Goal: Task Accomplishment & Management: Use online tool/utility

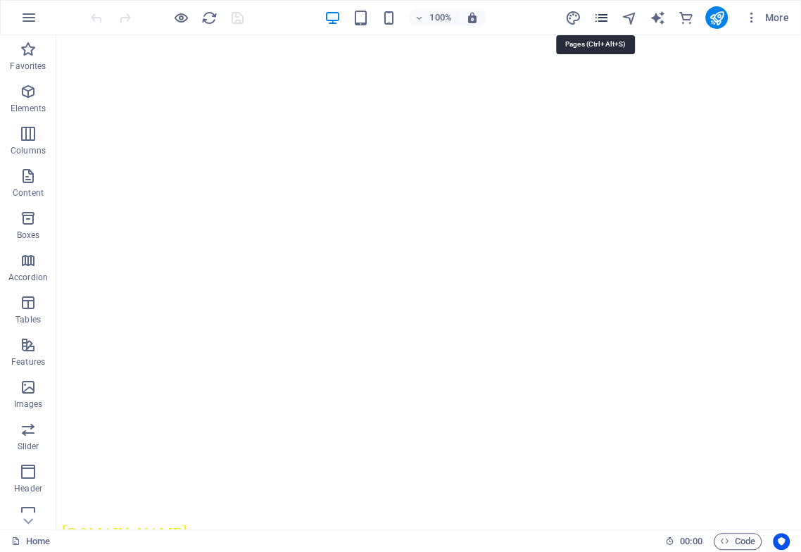
click at [600, 18] on icon "pages" at bounding box center [600, 18] width 16 height 16
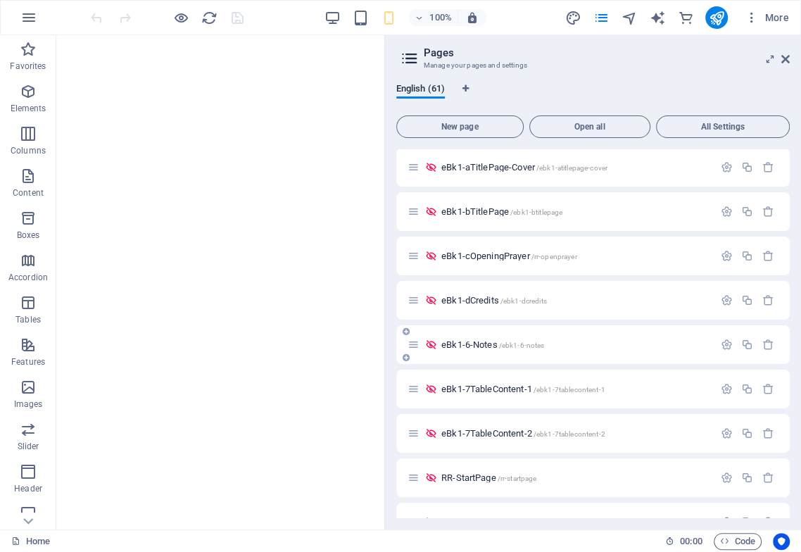
scroll to position [469, 0]
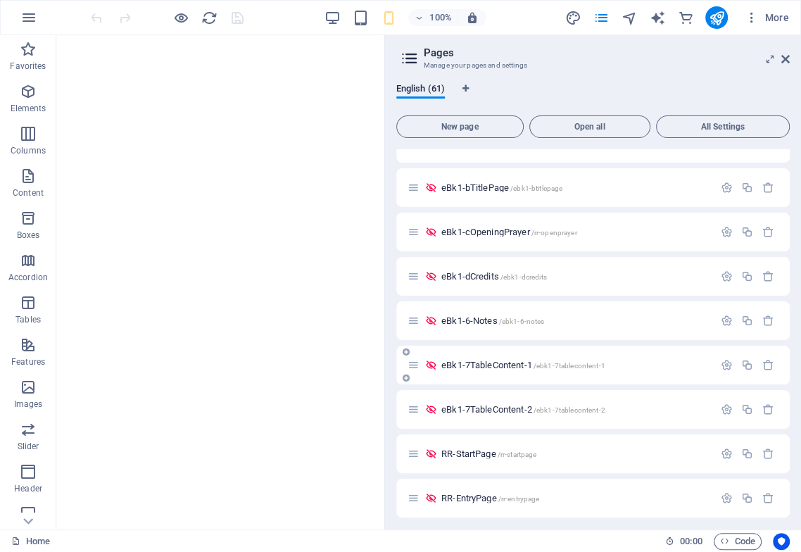
click at [521, 364] on span "eBk1-7TableContent-1 /ebk1-7tablecontent-1" at bounding box center [523, 364] width 164 height 11
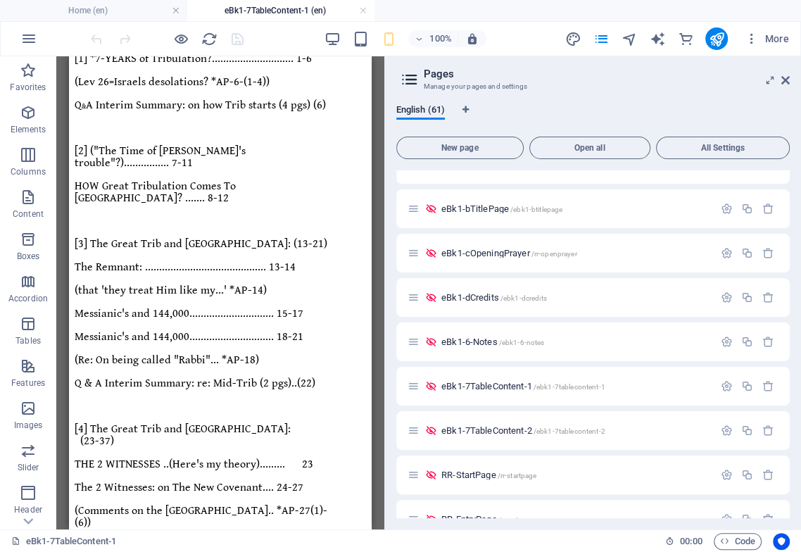
scroll to position [272, 0]
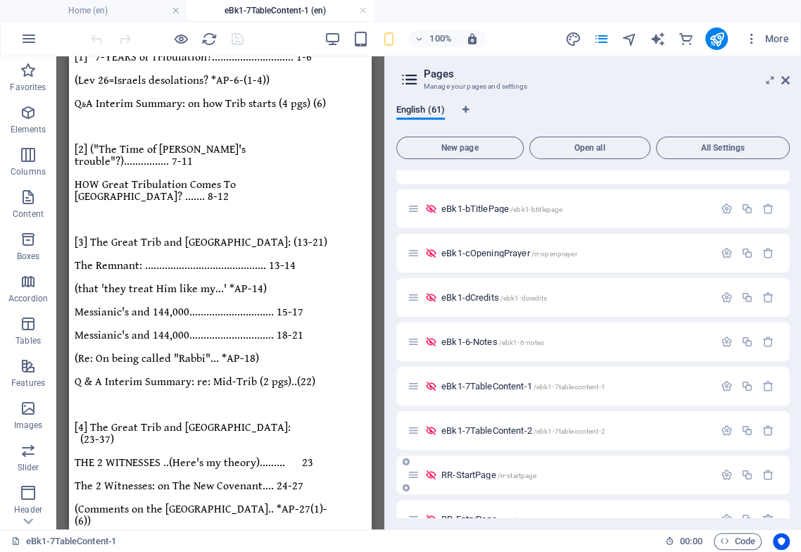
click at [469, 431] on span "eBk1-7TableContent-2 /ebk1-7tablecontent-2" at bounding box center [523, 430] width 164 height 11
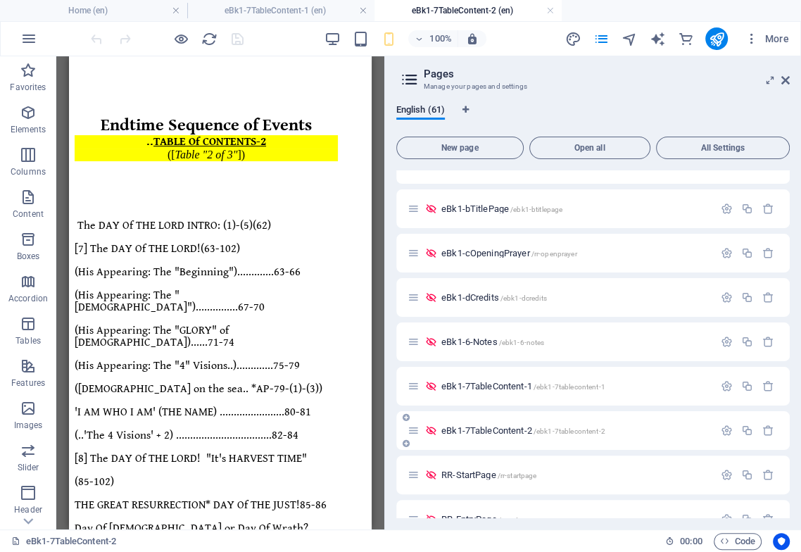
scroll to position [0, 0]
click at [744, 432] on icon "button" at bounding box center [747, 430] width 12 height 12
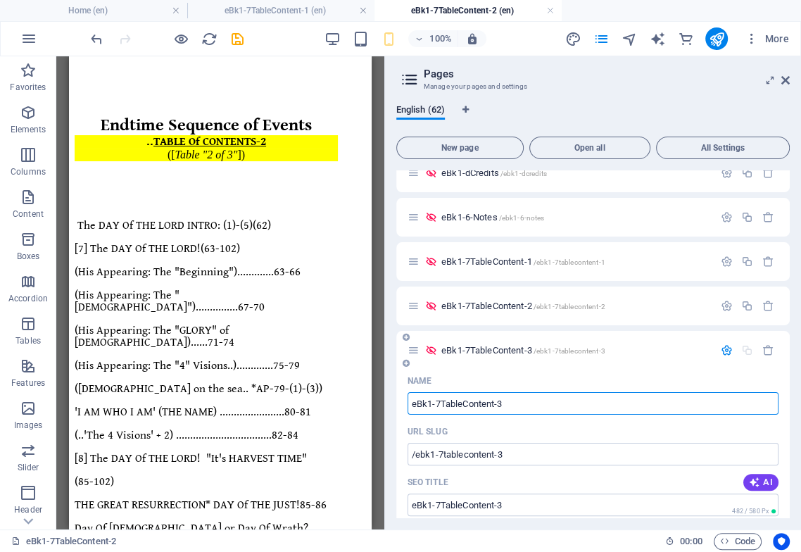
scroll to position [568, 0]
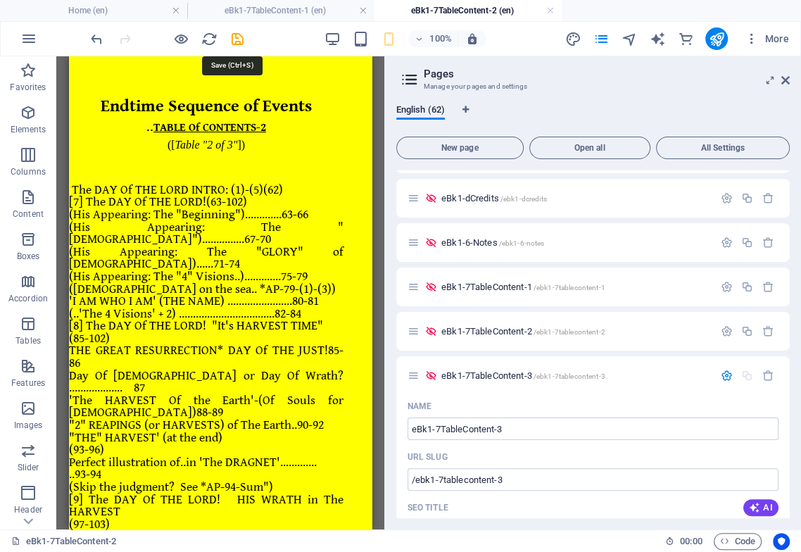
drag, startPoint x: 238, startPoint y: 34, endPoint x: 246, endPoint y: 36, distance: 8.6
click at [237, 33] on icon "save" at bounding box center [237, 39] width 16 height 16
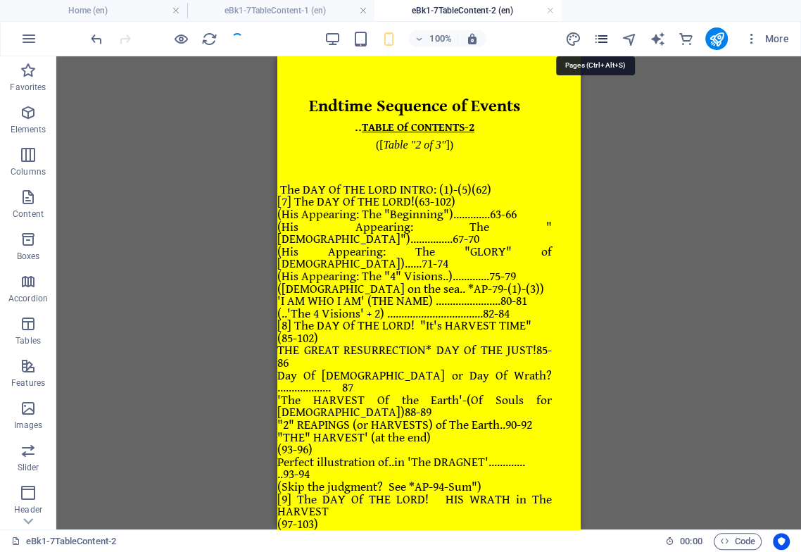
click at [602, 37] on icon "pages" at bounding box center [600, 39] width 16 height 16
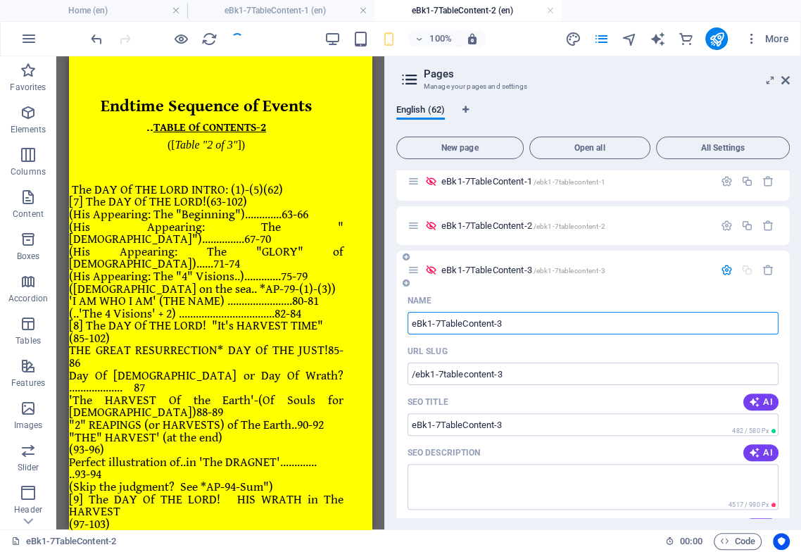
scroll to position [652, 0]
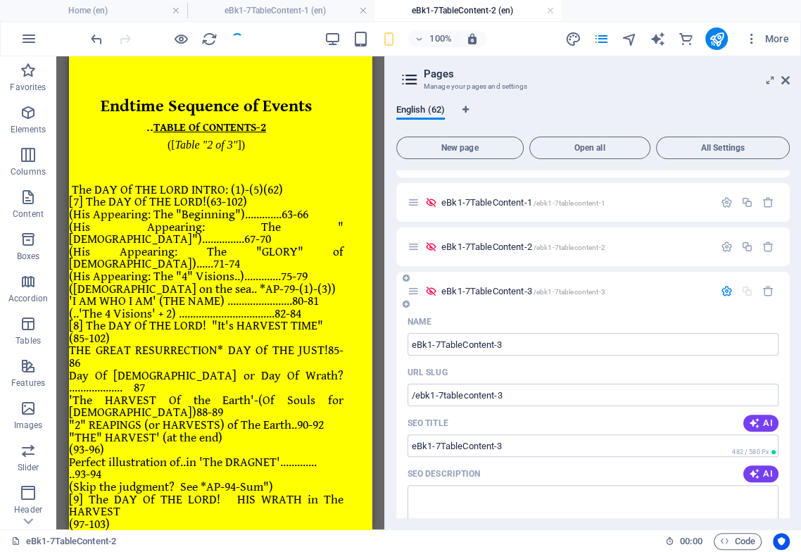
click at [552, 328] on div "Name" at bounding box center [592, 321] width 371 height 23
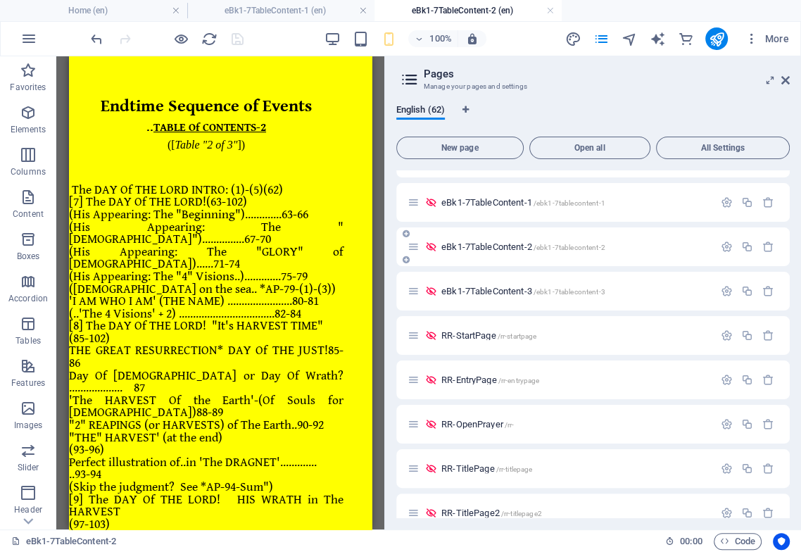
click at [482, 252] on div "eBk1-7TableContent-2 /ebk1-7tablecontent-2" at bounding box center [560, 246] width 306 height 16
click at [484, 294] on span "eBk1-7TableContent-3 /ebk1-7tablecontent-3" at bounding box center [523, 291] width 164 height 11
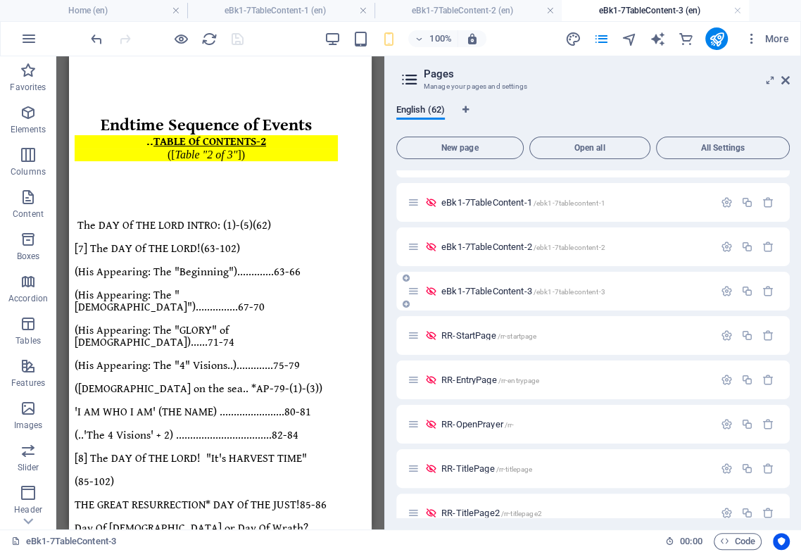
scroll to position [0, 0]
click at [121, 64] on icon at bounding box center [120, 65] width 8 height 15
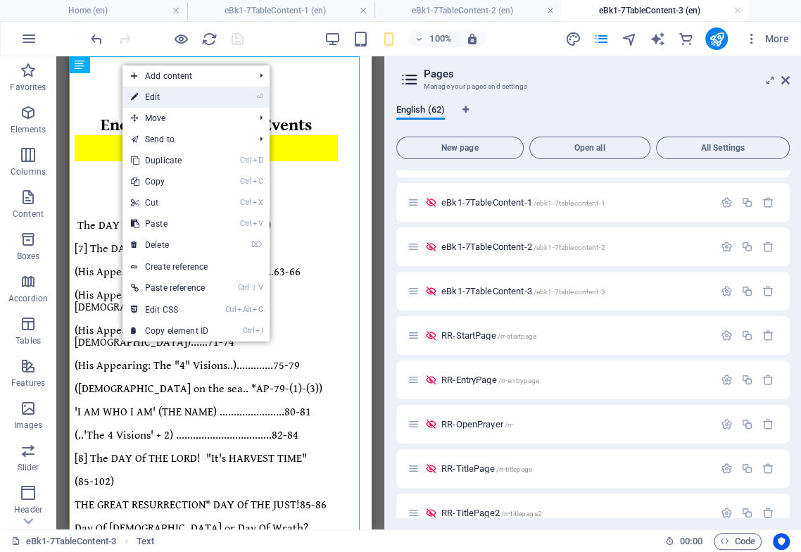
click at [165, 94] on link "⏎ Edit" at bounding box center [169, 97] width 94 height 21
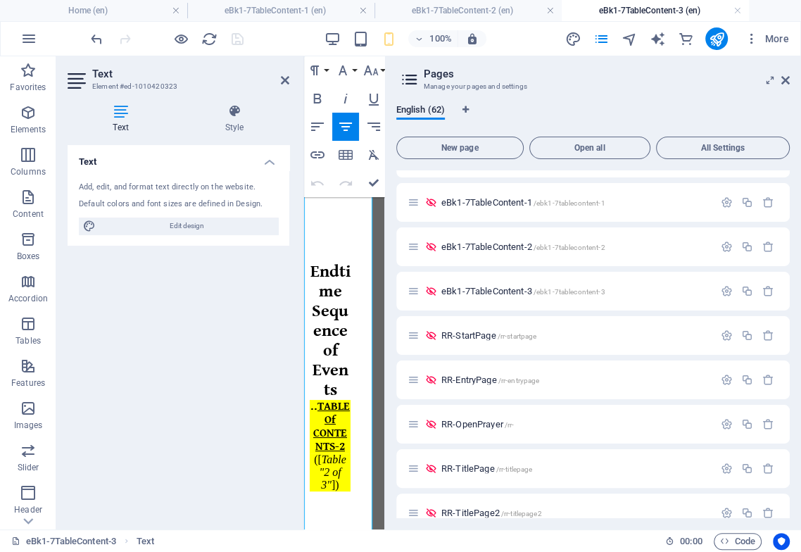
drag, startPoint x: 788, startPoint y: 78, endPoint x: 706, endPoint y: 249, distance: 189.4
click at [787, 79] on icon at bounding box center [785, 80] width 8 height 11
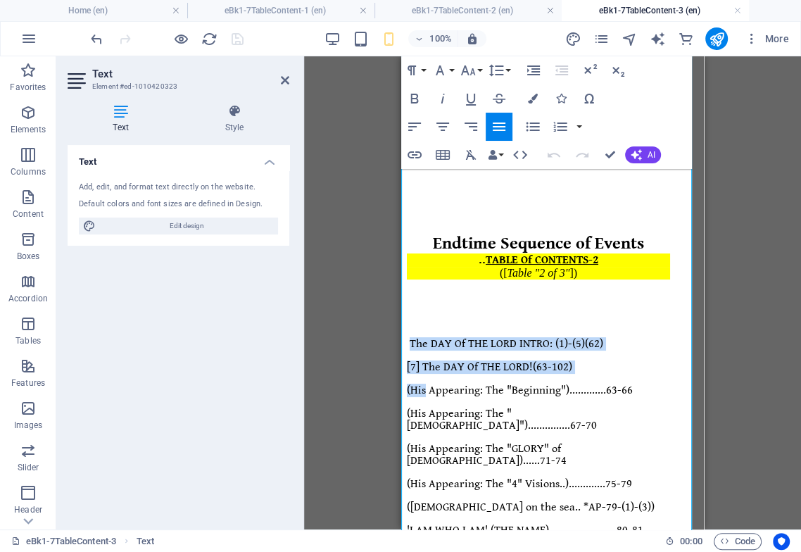
drag, startPoint x: 404, startPoint y: 302, endPoint x: 412, endPoint y: 329, distance: 28.5
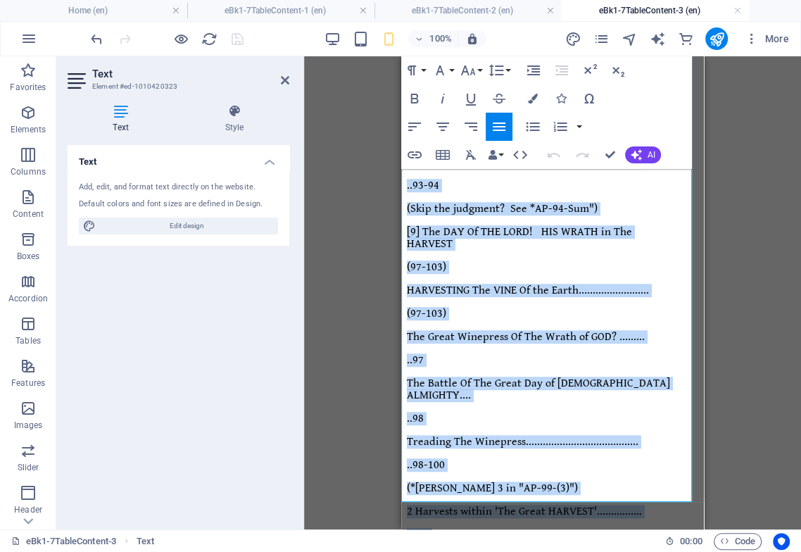
scroll to position [661, 0]
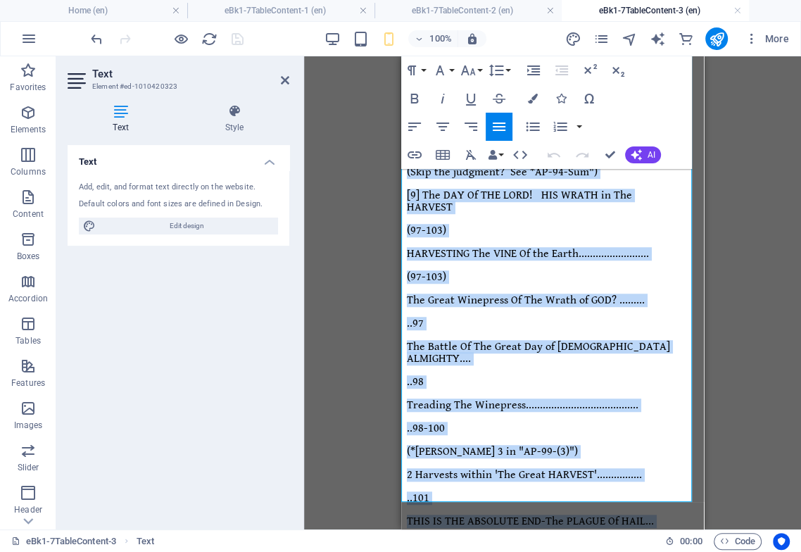
drag, startPoint x: 586, startPoint y: 271, endPoint x: 555, endPoint y: 464, distance: 195.9
click at [621, 492] on div "Endtime Sequence of Events .. TABLE Of CONTENTS-2 ([ Table "2 of 3" ]) The DAY …" at bounding box center [538, 226] width 263 height 1403
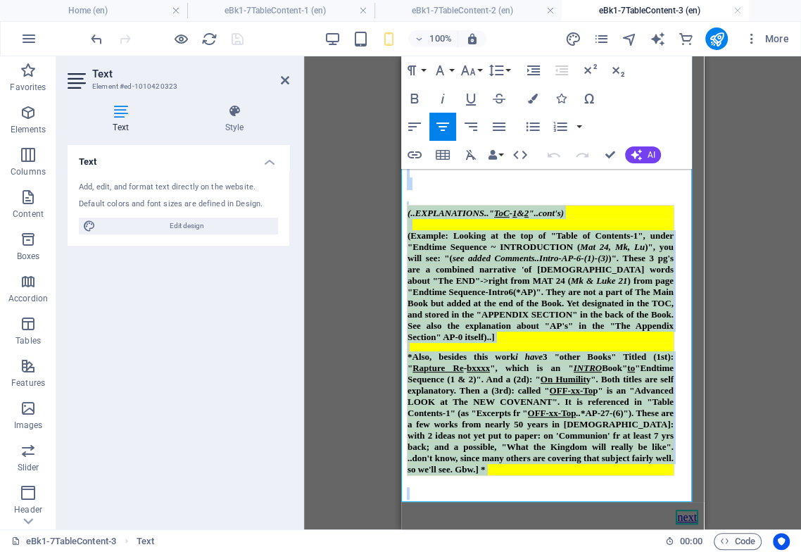
scroll to position [0, 0]
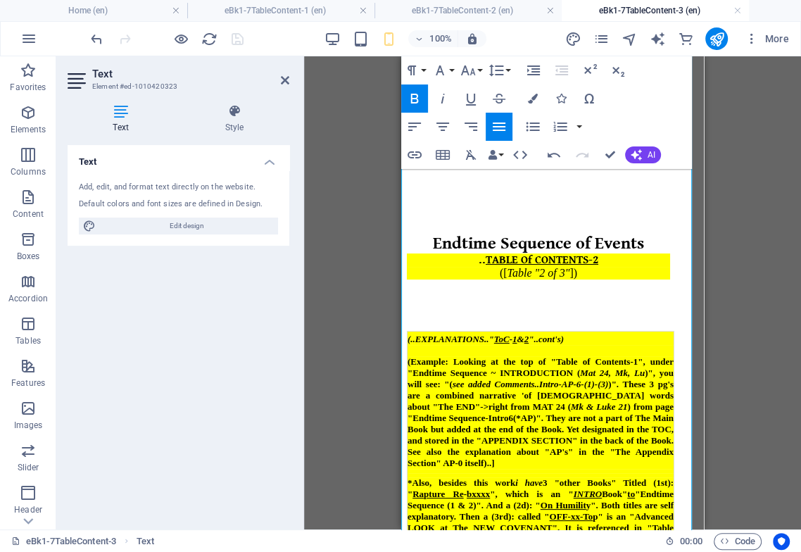
click at [573, 291] on p at bounding box center [538, 303] width 263 height 25
click at [587, 267] on div "([ Table "2 of 3" ])" at bounding box center [538, 273] width 263 height 13
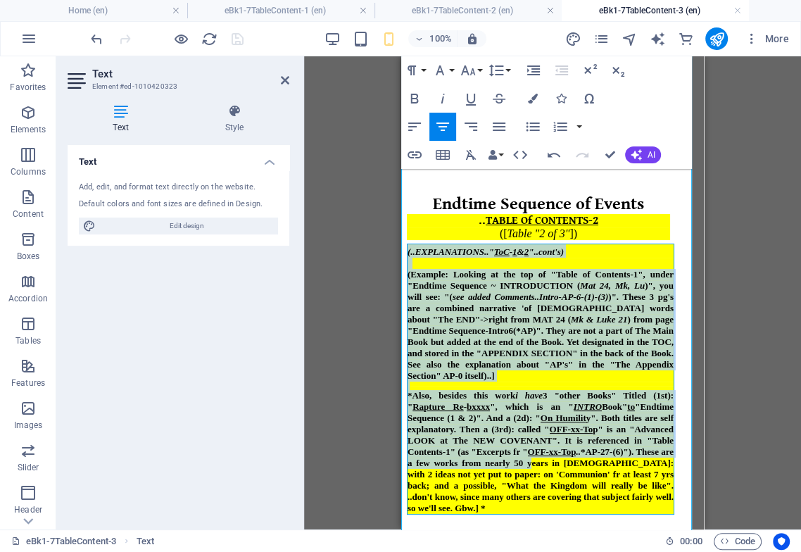
scroll to position [129, 0]
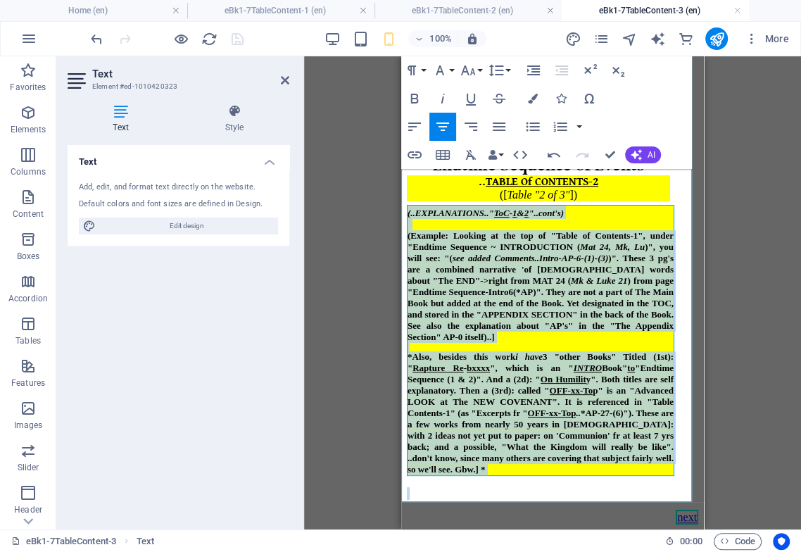
drag, startPoint x: 402, startPoint y: 285, endPoint x: 944, endPoint y: 586, distance: 619.7
click at [547, 529] on html "Endtime Sequence of Events .. TABLE Of CONTENTS-2 ([ Table "2 of 3" ]) (..EXPLA…" at bounding box center [552, 253] width 302 height 551
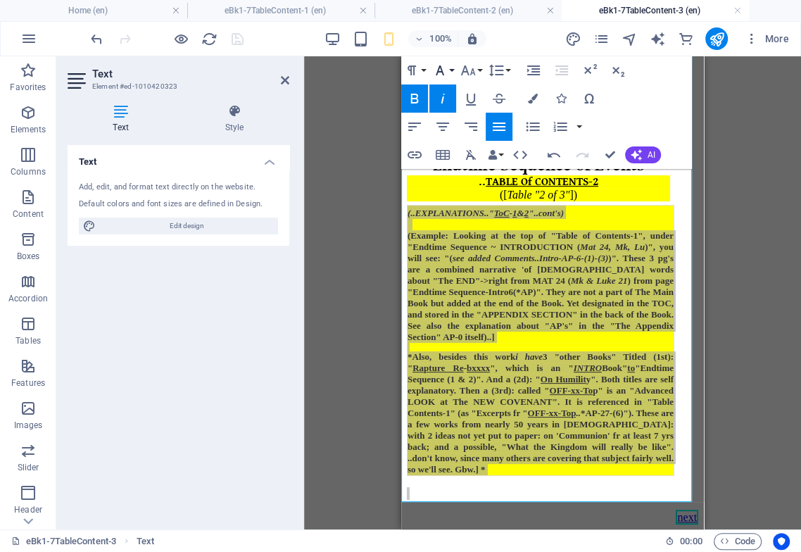
click at [444, 71] on icon "button" at bounding box center [439, 70] width 17 height 17
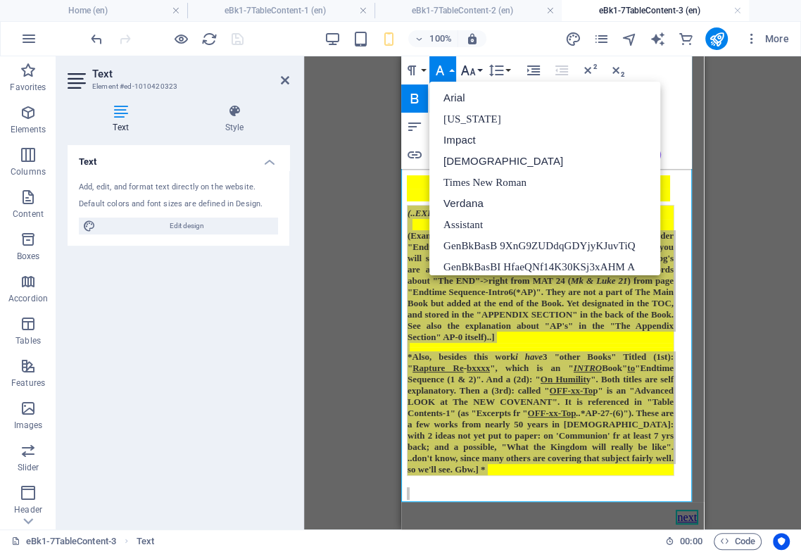
click at [476, 70] on button "Font Size" at bounding box center [470, 70] width 27 height 28
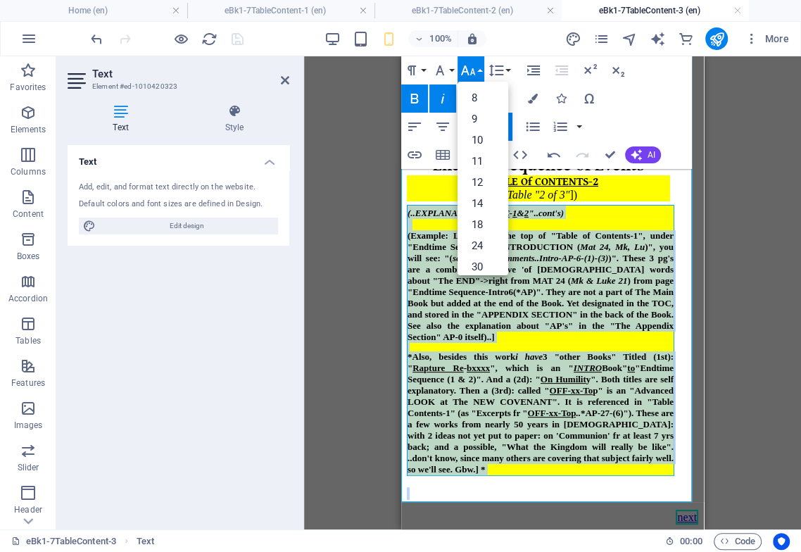
drag, startPoint x: 526, startPoint y: 288, endPoint x: 522, endPoint y: 318, distance: 30.5
click at [526, 288] on span "(Example: Looking at the top of "Table of Contents-1", under "Endtime Sequence …" at bounding box center [540, 286] width 266 height 112
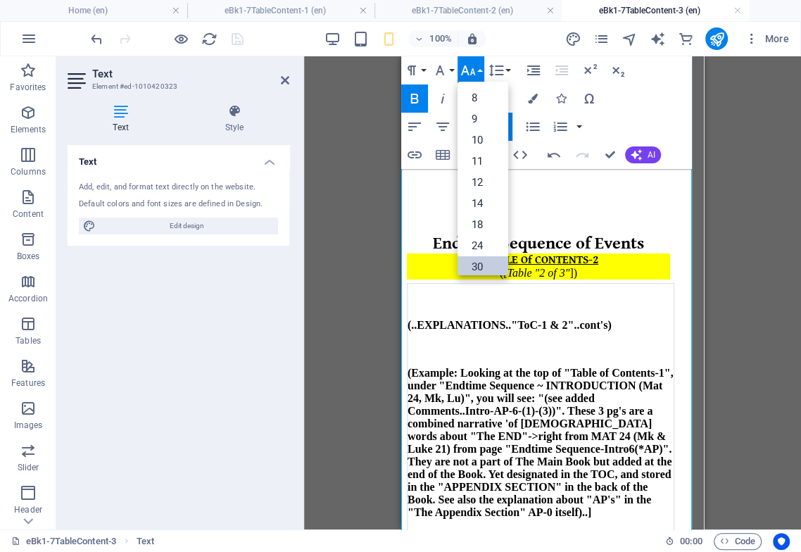
scroll to position [17430, 0]
click at [544, 51] on div "100% More" at bounding box center [400, 39] width 799 height 34
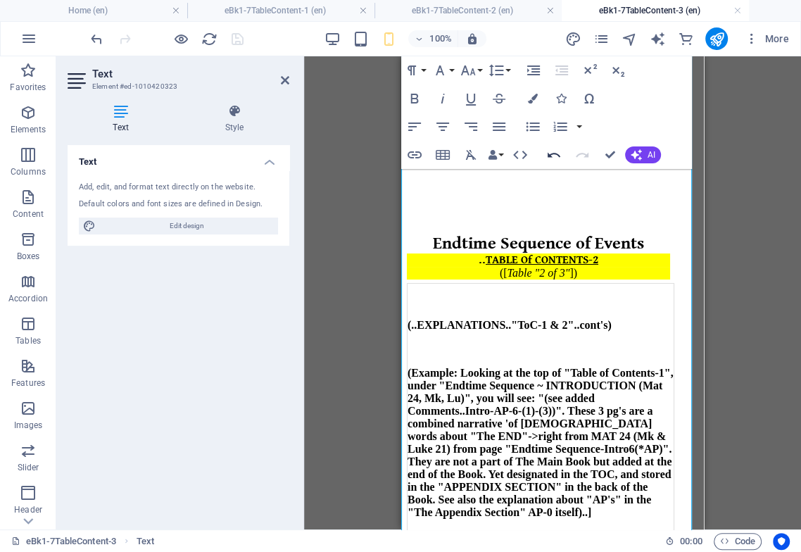
click at [559, 152] on icon "button" at bounding box center [553, 154] width 17 height 17
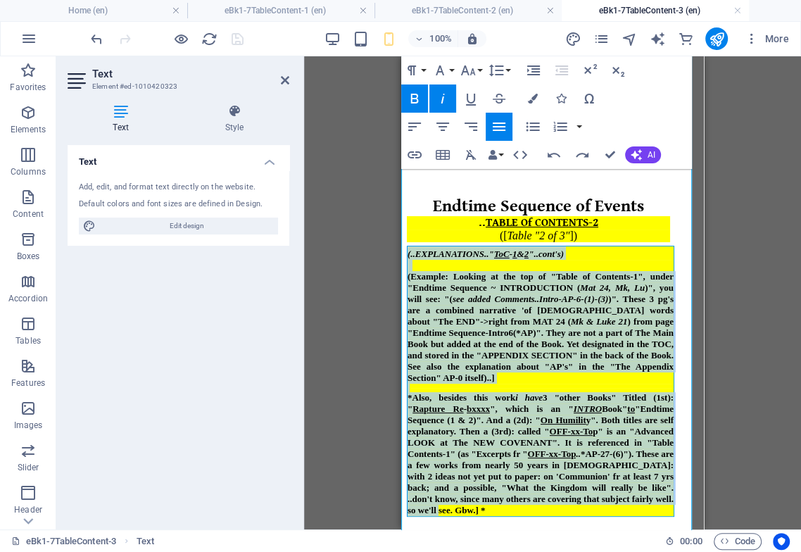
scroll to position [129, 0]
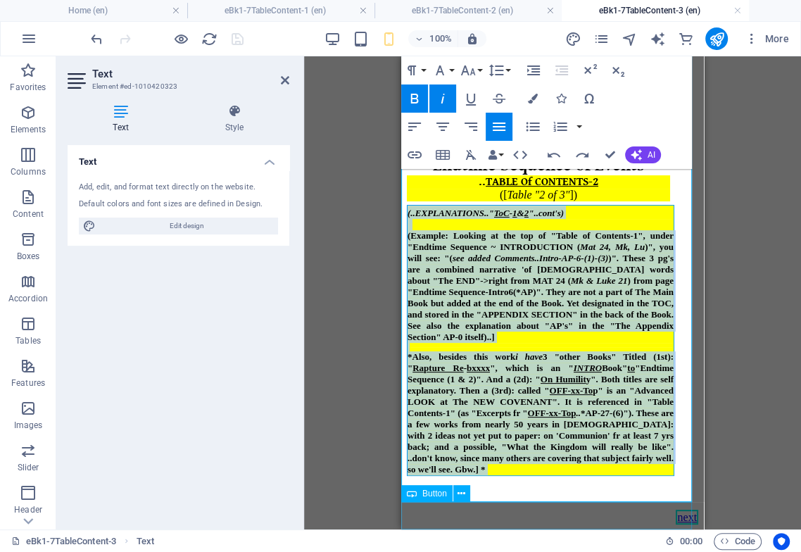
drag, startPoint x: 402, startPoint y: 284, endPoint x: 506, endPoint y: 528, distance: 265.1
click at [506, 523] on div "Endtime Sequence of Events .. TABLE Of CONTENTS-2 ([ Table "2 of 3" ]) (..EXPLA…" at bounding box center [552, 254] width 291 height 540
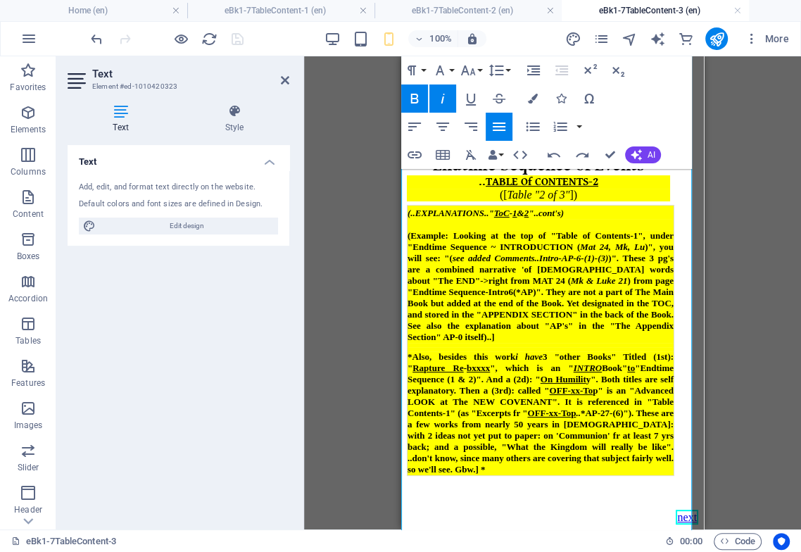
scroll to position [0, 0]
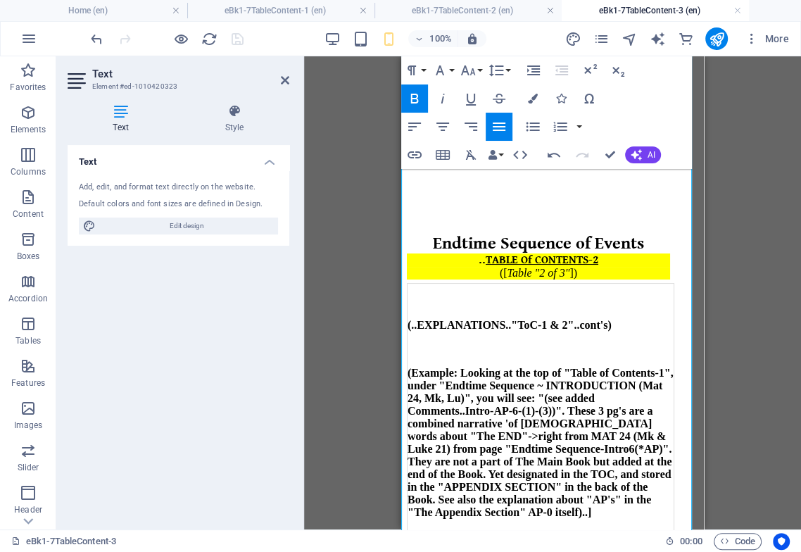
click at [420, 105] on icon "button" at bounding box center [414, 98] width 17 height 17
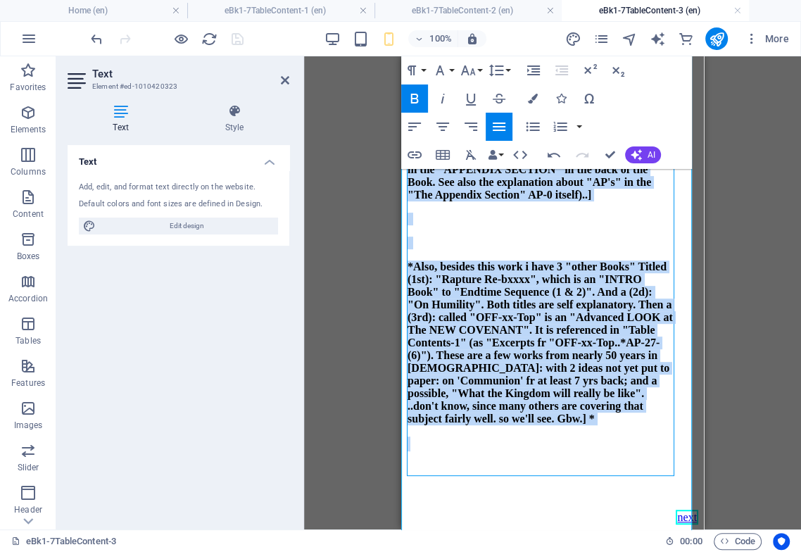
scroll to position [405, 0]
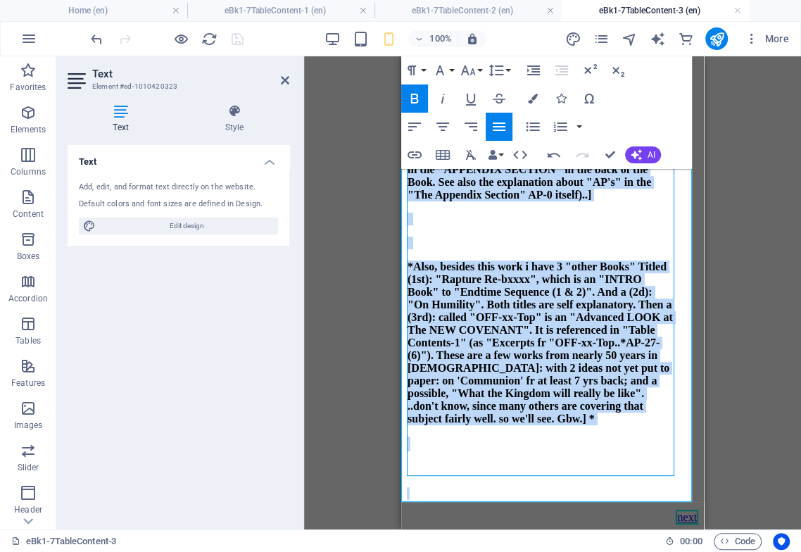
drag, startPoint x: 402, startPoint y: 305, endPoint x: 547, endPoint y: 528, distance: 265.0
click at [542, 529] on html "Endtime Sequence of Events .. TABLE Of CONTENTS-2 ([ Table "2 of 3" ]) (..EXPLA…" at bounding box center [552, 134] width 302 height 790
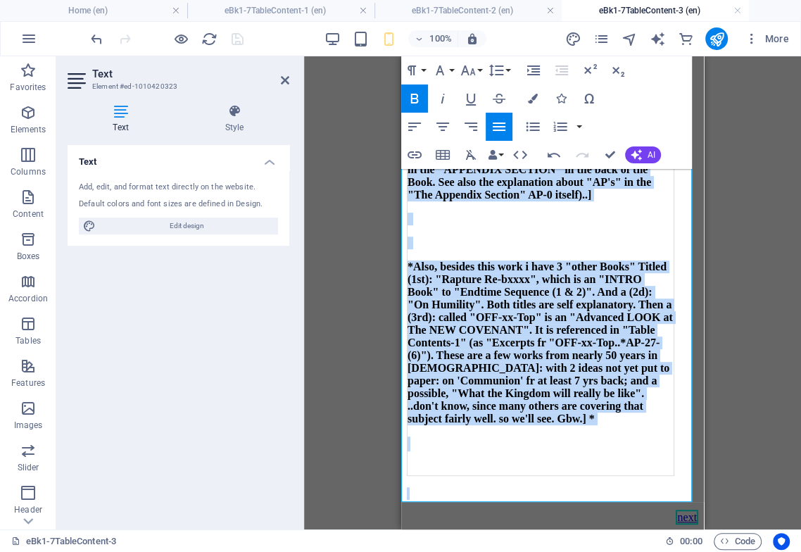
click at [424, 106] on button "Bold" at bounding box center [414, 98] width 27 height 28
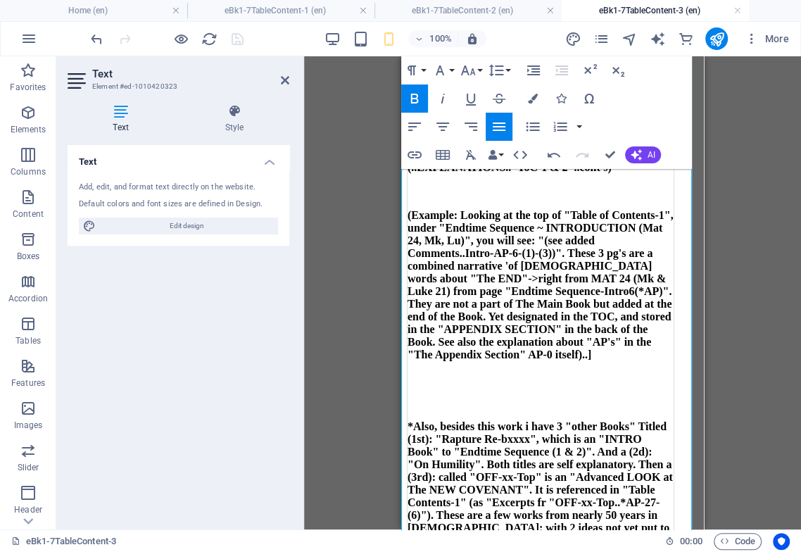
scroll to position [93, 0]
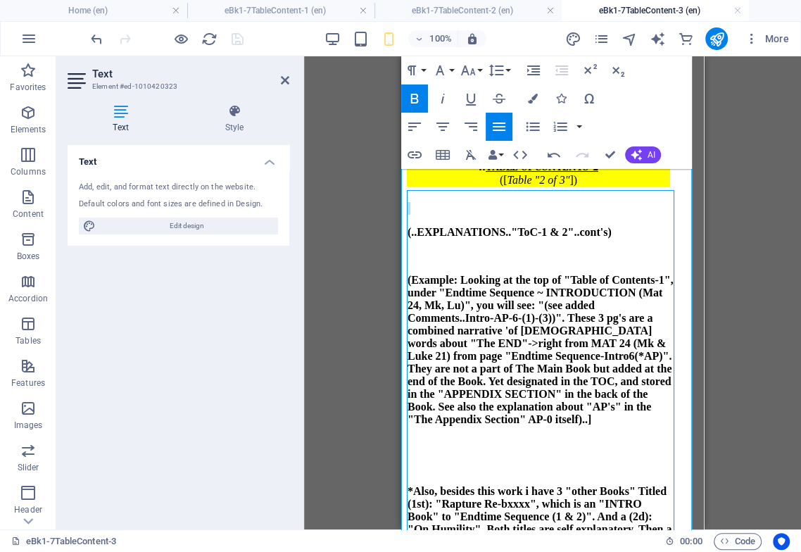
click at [517, 290] on p "(Example: Looking at the top of "Table of Contents-1", under "Endtime Sequence …" at bounding box center [540, 350] width 266 height 152
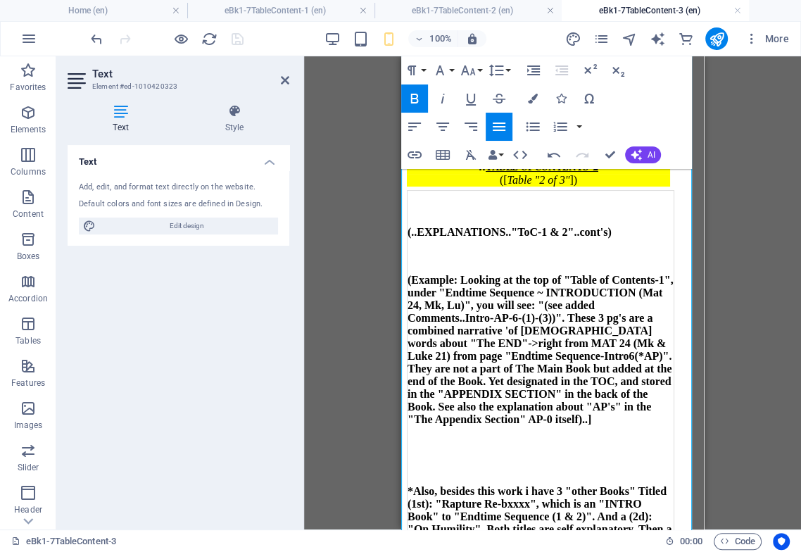
click at [499, 202] on p at bounding box center [540, 208] width 266 height 13
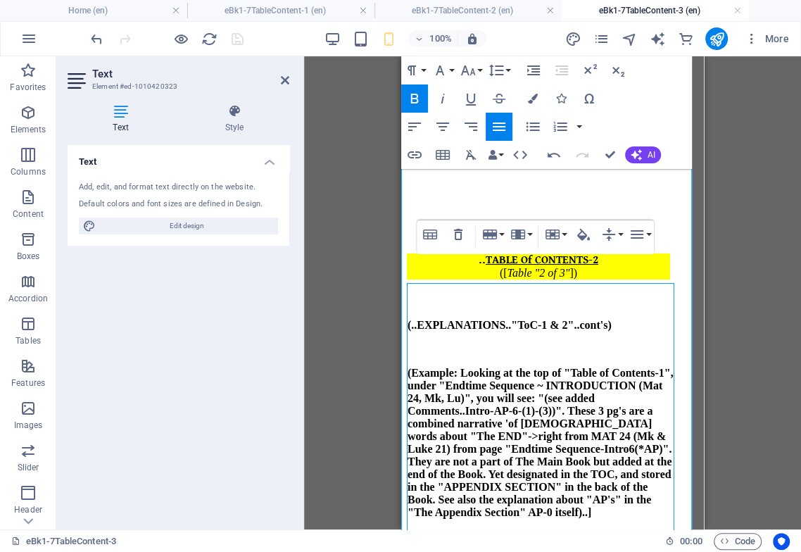
scroll to position [0, 0]
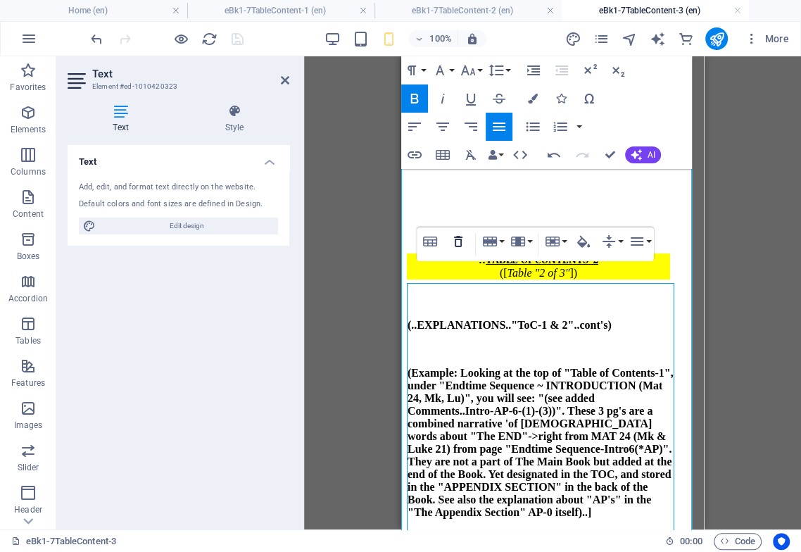
click at [456, 243] on icon "button" at bounding box center [458, 241] width 17 height 17
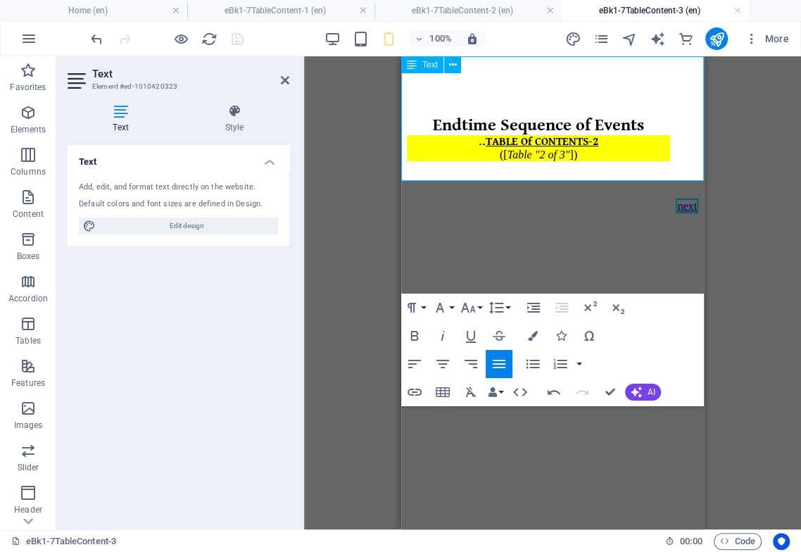
click at [575, 148] on div "([ Table "2 of 3" ])" at bounding box center [538, 154] width 263 height 13
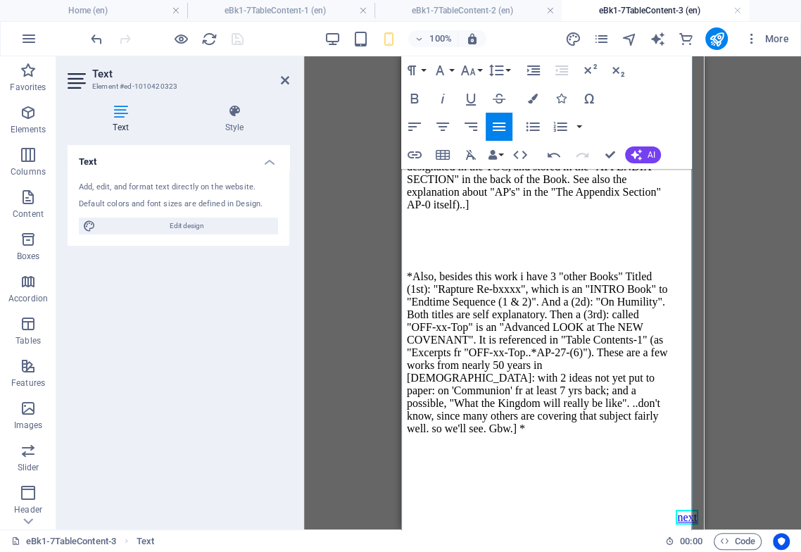
scroll to position [390, 0]
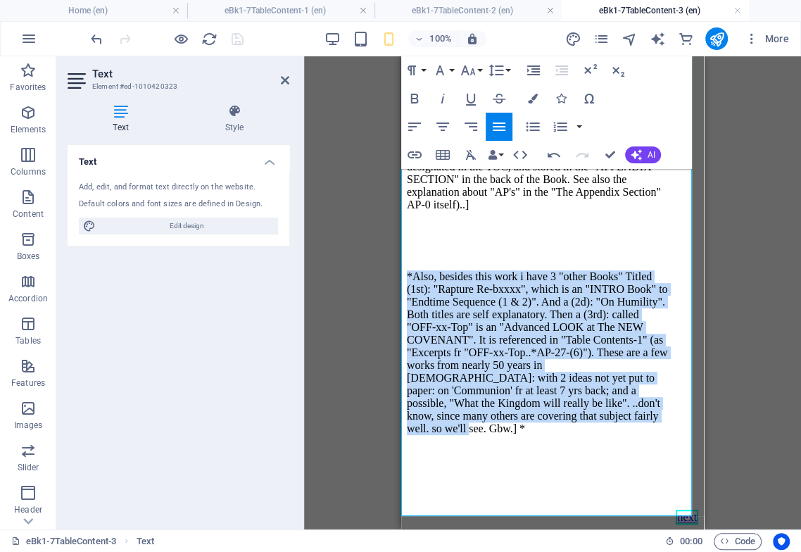
drag, startPoint x: 487, startPoint y: 458, endPoint x: 401, endPoint y: 219, distance: 253.5
click at [407, 270] on p "*Also, besides this work i have 3 "other Books" Titled (1st): "Rapture Re-bxxxx…" at bounding box center [538, 352] width 263 height 165
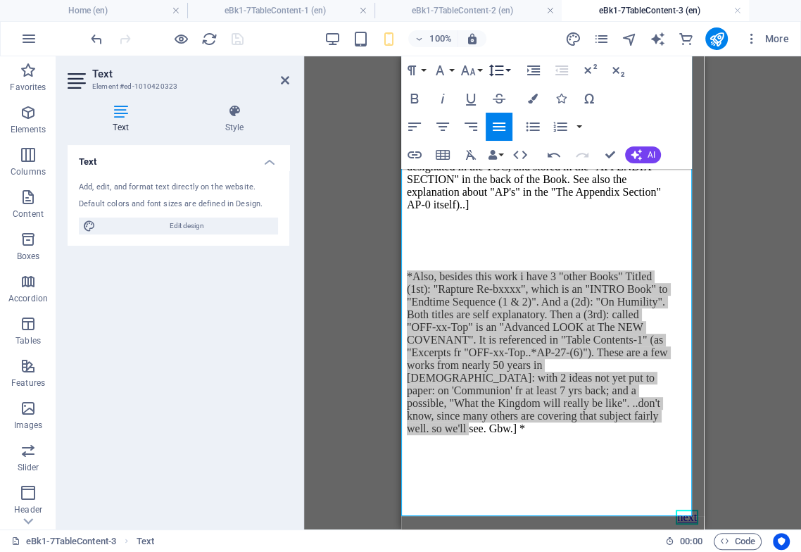
click at [506, 75] on button "Line Height" at bounding box center [498, 70] width 27 height 28
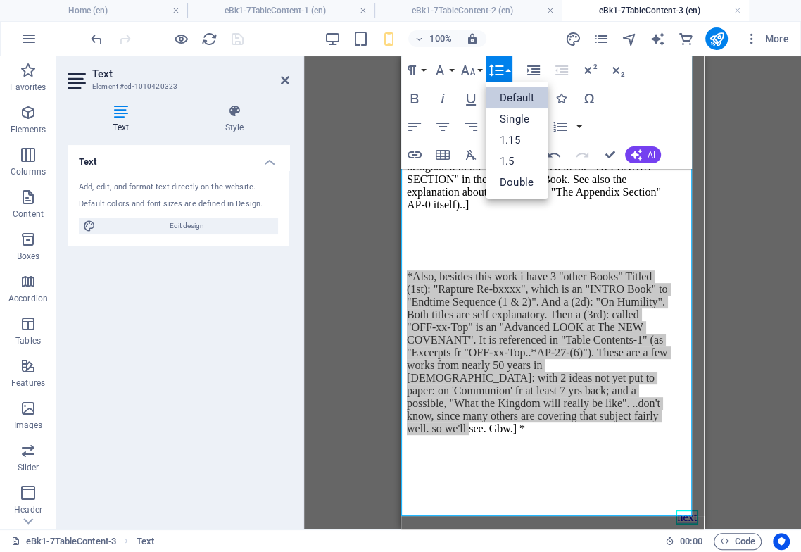
scroll to position [0, 0]
drag, startPoint x: 521, startPoint y: 139, endPoint x: 512, endPoint y: 155, distance: 18.6
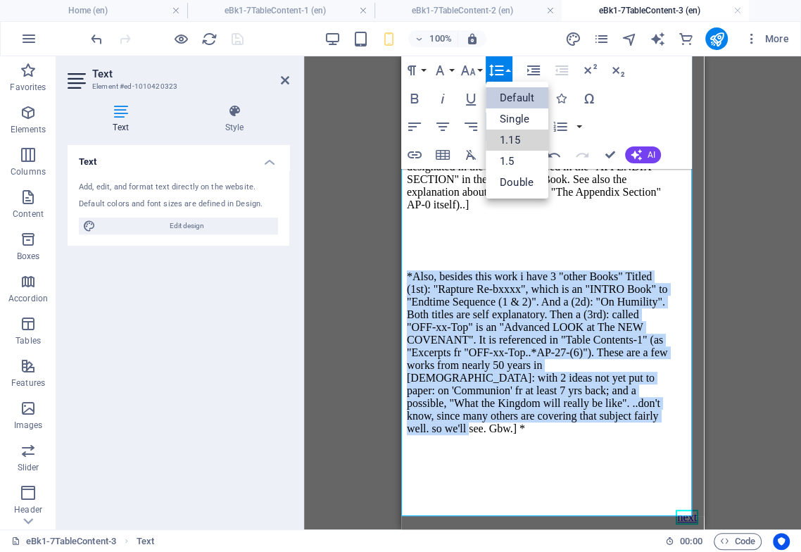
click at [521, 141] on link "1.15" at bounding box center [516, 139] width 63 height 21
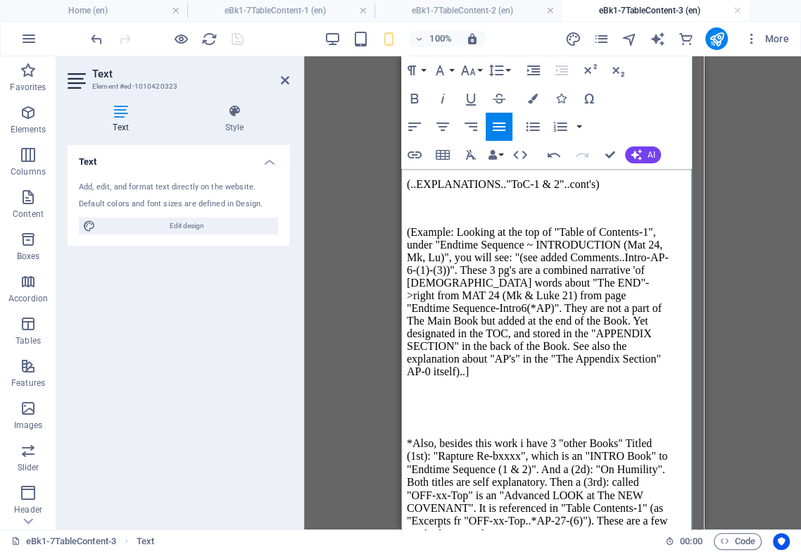
scroll to position [109, 0]
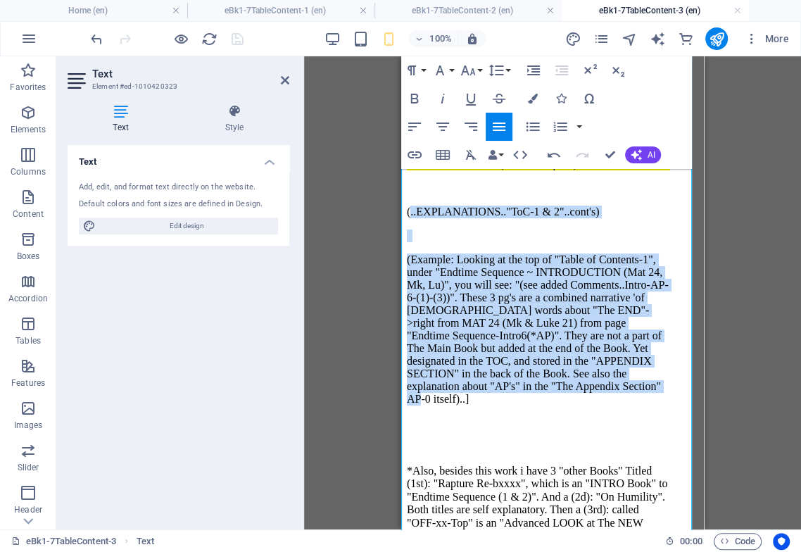
drag, startPoint x: 451, startPoint y: 446, endPoint x: 401, endPoint y: 185, distance: 265.7
click at [407, 185] on div "Endtime Sequence of Events .. TABLE Of CONTENTS-2 ([ Table "2 of 3" ]) (..EXPLA…" at bounding box center [538, 387] width 263 height 620
drag, startPoint x: 501, startPoint y: 67, endPoint x: 509, endPoint y: 123, distance: 56.9
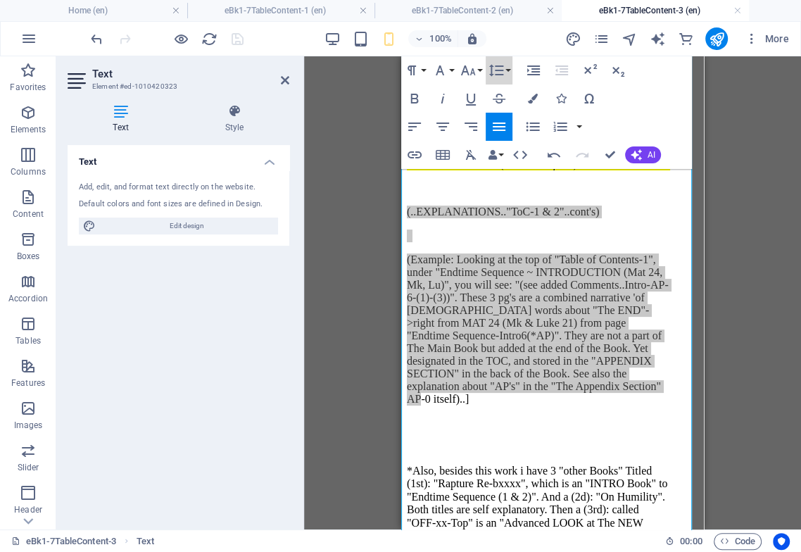
click at [502, 69] on icon "button" at bounding box center [496, 70] width 17 height 17
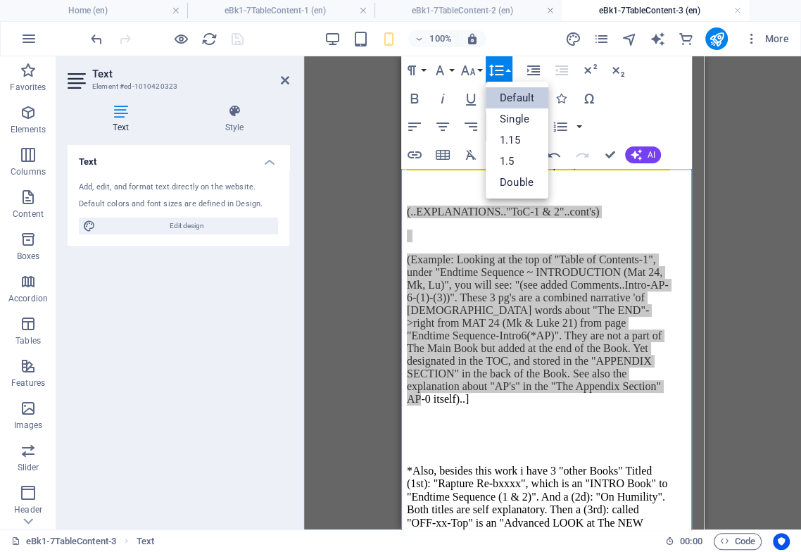
scroll to position [0, 0]
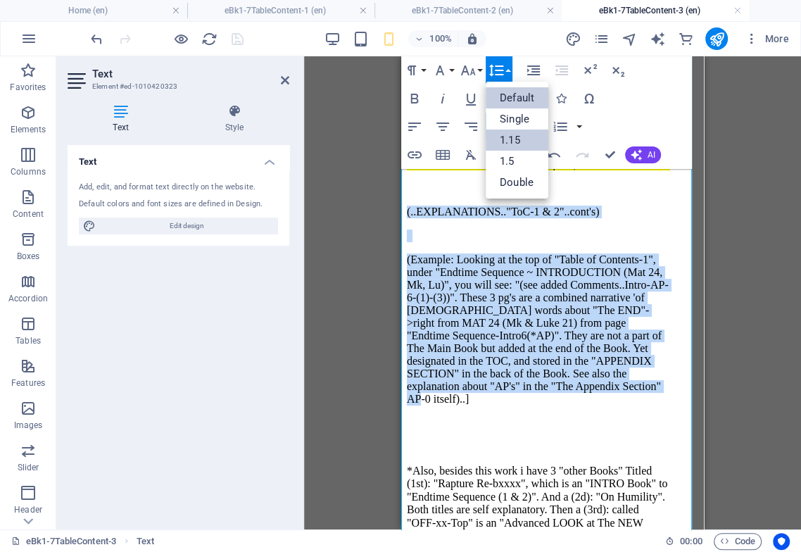
click at [521, 142] on link "1.15" at bounding box center [516, 139] width 63 height 21
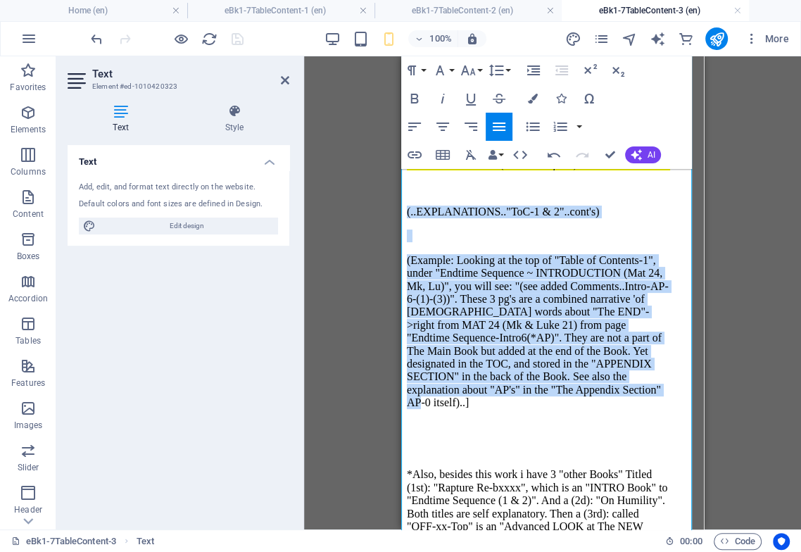
click at [510, 315] on p "(Example: Looking at the top of "Table of Contents-1", under "Endtime Sequence …" at bounding box center [538, 331] width 263 height 155
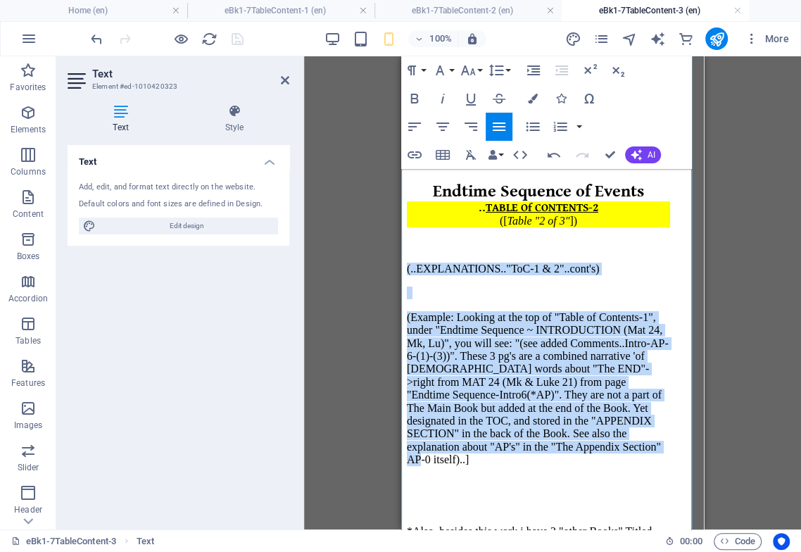
scroll to position [31, 0]
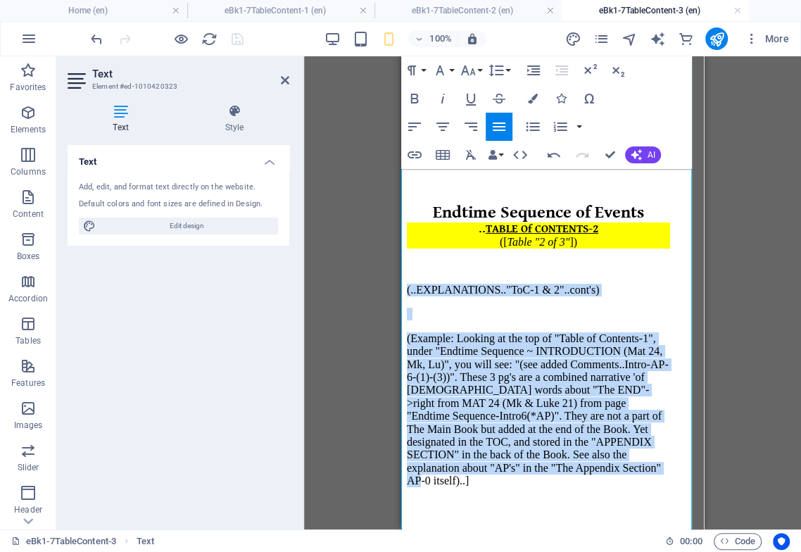
click at [562, 338] on p "(Example: Looking at the top of "Table of Contents-1", under "Endtime Sequence …" at bounding box center [538, 409] width 263 height 155
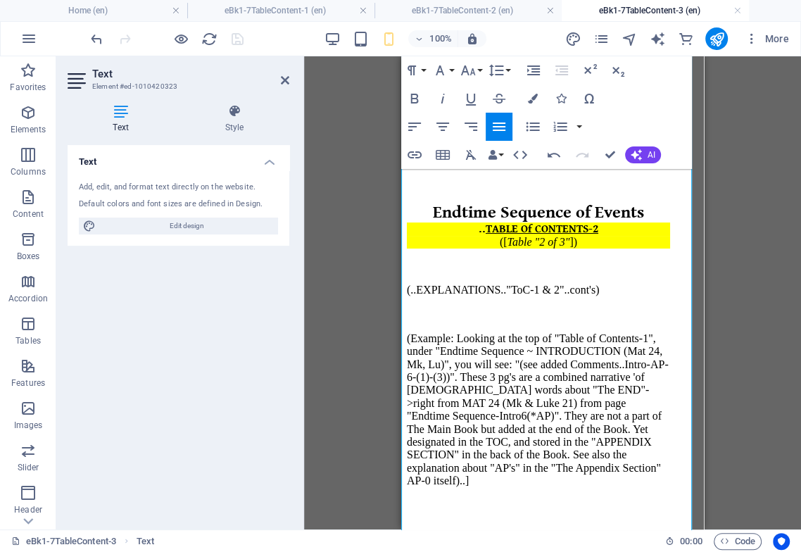
click at [536, 498] on p at bounding box center [538, 504] width 263 height 13
click at [535, 236] on em "Table "2 of 3"" at bounding box center [538, 242] width 63 height 12
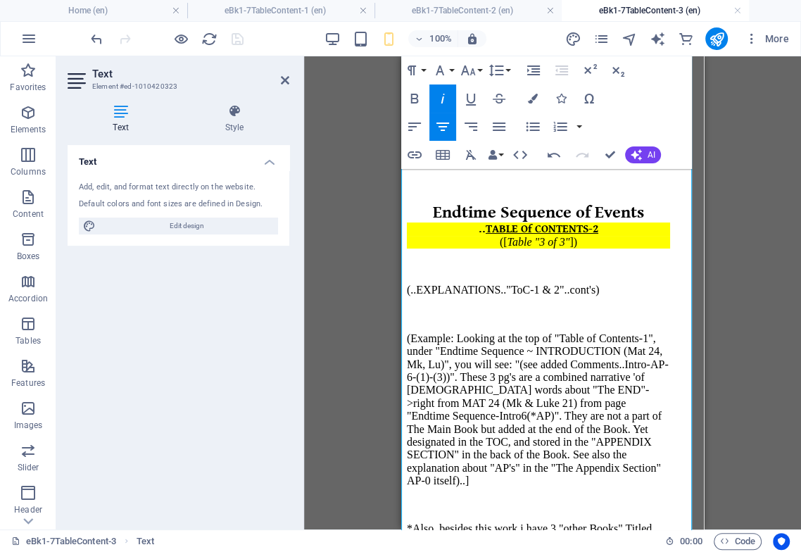
click at [591, 222] on span "TABLE Of CONTENTS-2" at bounding box center [541, 228] width 113 height 13
click at [457, 332] on p "(Example: Looking at the top of "Table of Contents-1", under "Endtime Sequence …" at bounding box center [538, 409] width 263 height 155
click at [437, 332] on p "(Example: Looking at the top of "Table of Contents-1", under "Endtime Sequence …" at bounding box center [538, 409] width 263 height 155
click at [553, 155] on icon "button" at bounding box center [553, 154] width 17 height 17
click at [438, 332] on p "(Example: Looking at the top of "Table of Contents-1", under "Endtime Sequence …" at bounding box center [538, 409] width 263 height 155
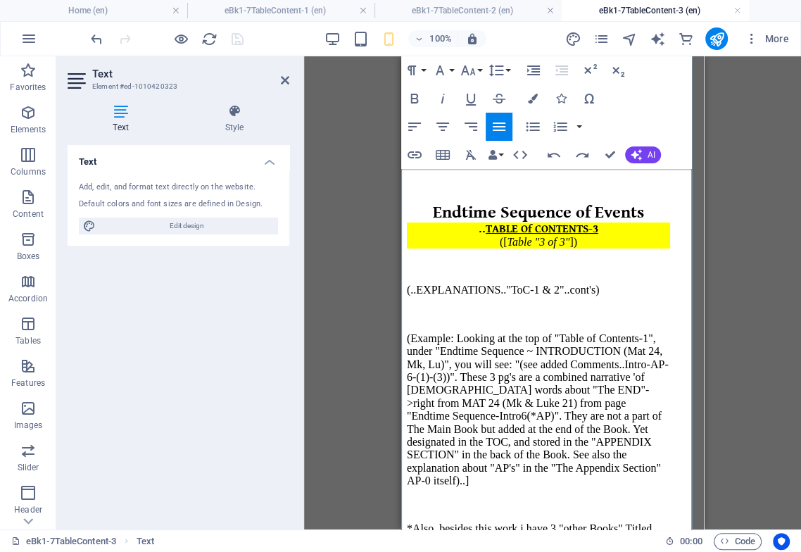
click at [482, 332] on p "(Example: Looking at the top of "Table of Contents-1", under "Endtime Sequence …" at bounding box center [538, 409] width 263 height 155
click at [434, 332] on p "(Example: Looking at the top of "Table of Contents-1", under "Endtime Sequence …" at bounding box center [538, 409] width 263 height 155
click at [417, 332] on p "(Example: Looking at the top of "Table of Contents-1", under "Endtime Sequence …" at bounding box center [538, 409] width 263 height 155
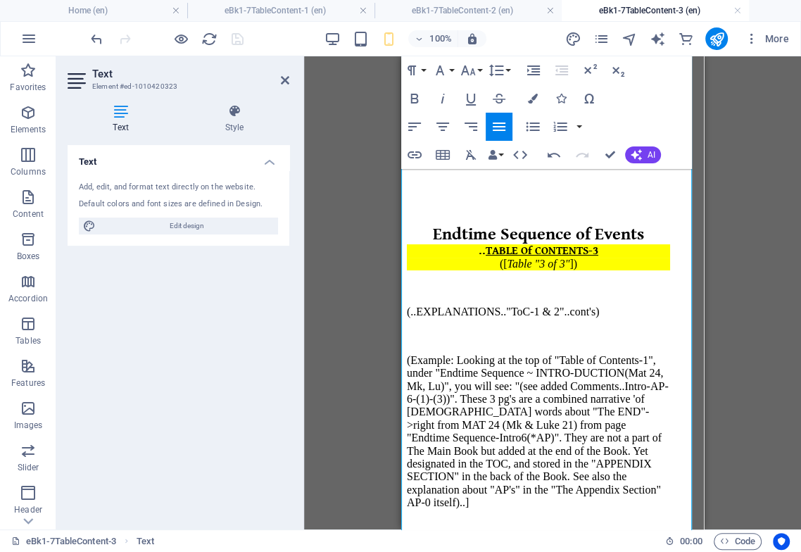
scroll to position [0, 0]
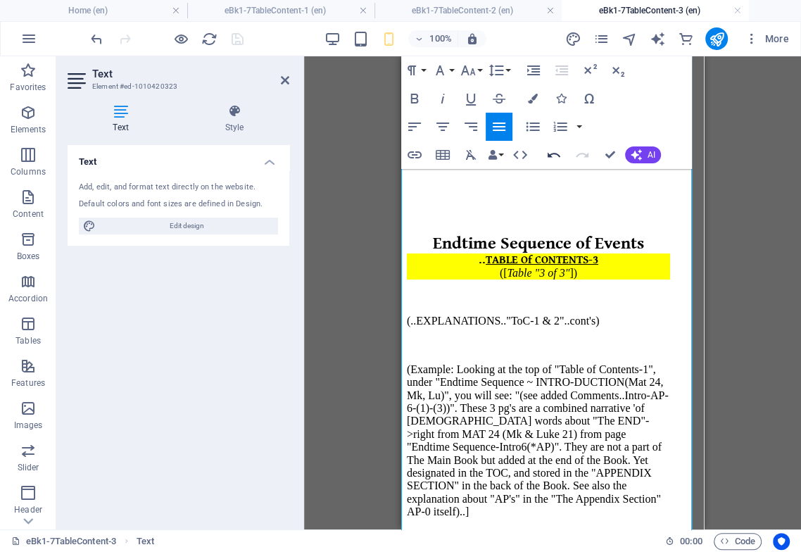
drag, startPoint x: 559, startPoint y: 156, endPoint x: 558, endPoint y: 165, distance: 8.5
click at [559, 157] on icon "button" at bounding box center [553, 154] width 17 height 17
click at [422, 363] on p "(Example: Looking at the top of "Table of Contents-1", under "Endtime Sequence …" at bounding box center [538, 440] width 263 height 155
click at [407, 363] on p "(Example: Looking at the top of "Table of Con-tents-1", under "Endtime Sequence…" at bounding box center [538, 440] width 263 height 155
click at [435, 363] on p "(Example: Looking at the top of "Table of Con-tents-1", under "Endtime Sequence…" at bounding box center [538, 440] width 263 height 155
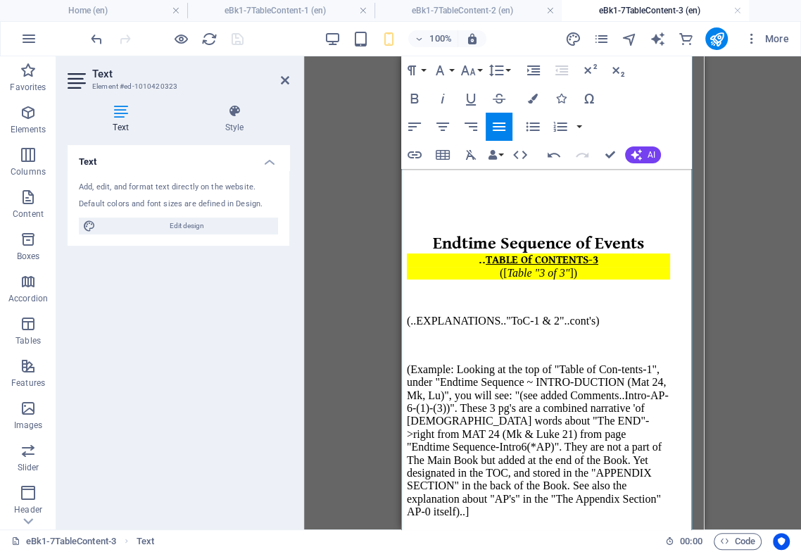
click at [424, 363] on p "(Example: Looking at the top of "Table of Con-tents-1", under "Endtime Sequence…" at bounding box center [538, 440] width 263 height 155
click at [632, 363] on p "(Example: Looking at the top of "Table of Con-tents-1", under "Endtime Sequence…" at bounding box center [538, 440] width 263 height 155
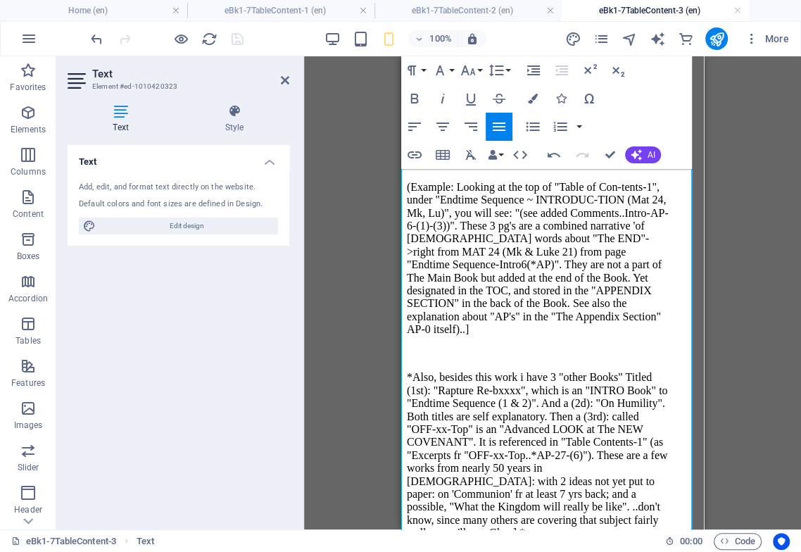
scroll to position [234, 0]
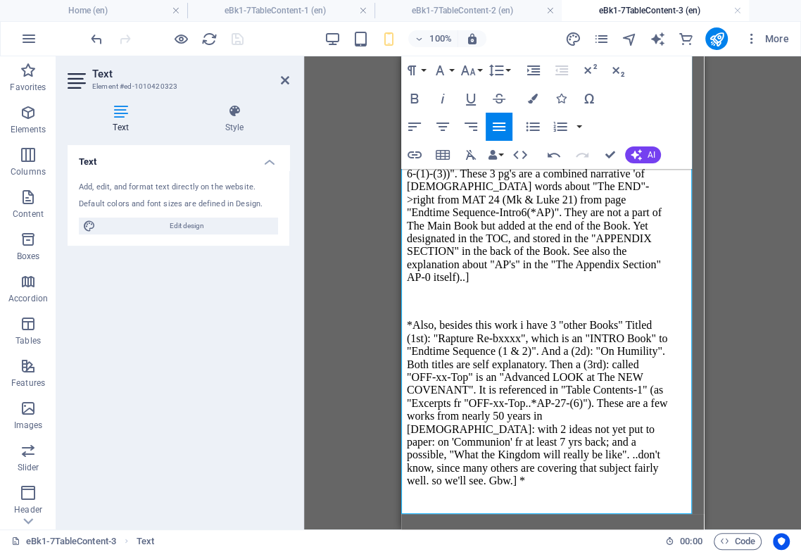
click at [542, 319] on p "*Also, besides this work i have 3 "other Books" Titled (1st): "Rapture Re-bxxxx…" at bounding box center [538, 403] width 263 height 168
drag, startPoint x: 566, startPoint y: 307, endPoint x: 585, endPoint y: 310, distance: 19.9
click at [585, 319] on p "*Also, besides this work i have 3 "other Books" Titled (1st): "Rapture Rebuke",…" at bounding box center [538, 403] width 263 height 168
click at [580, 319] on p "*Also, besides this work i have 3 "other Books" Titled (1st): "Rapture Rebuke",…" at bounding box center [538, 403] width 263 height 168
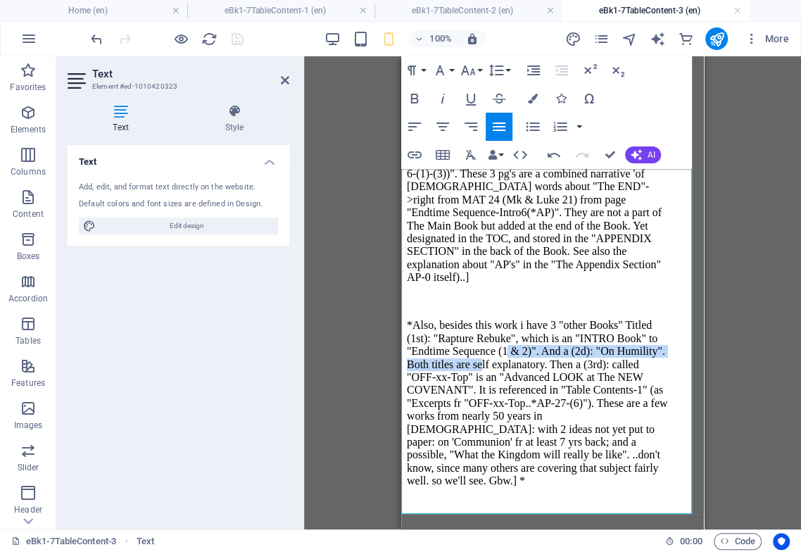
click at [583, 319] on p "*Also, besides this work i have 3 "other Books" Titled (1st): "Rapture Rebuke",…" at bounding box center [538, 403] width 263 height 168
drag, startPoint x: 585, startPoint y: 302, endPoint x: 563, endPoint y: 305, distance: 21.3
click at [563, 319] on p "*Also, besides this work i have 3 "other Books" Titled (1st): "Rapture Rebuke",…" at bounding box center [538, 403] width 263 height 168
click at [469, 75] on icon "button" at bounding box center [467, 70] width 17 height 17
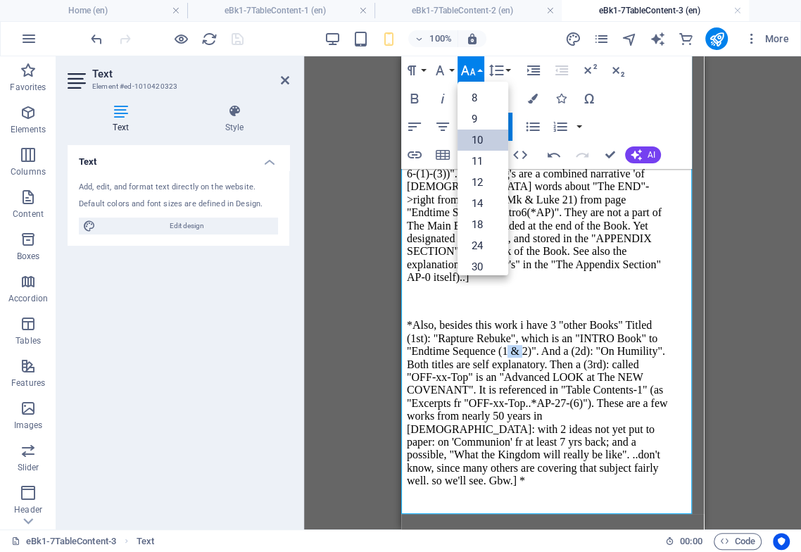
click at [492, 142] on link "10" at bounding box center [482, 139] width 51 height 21
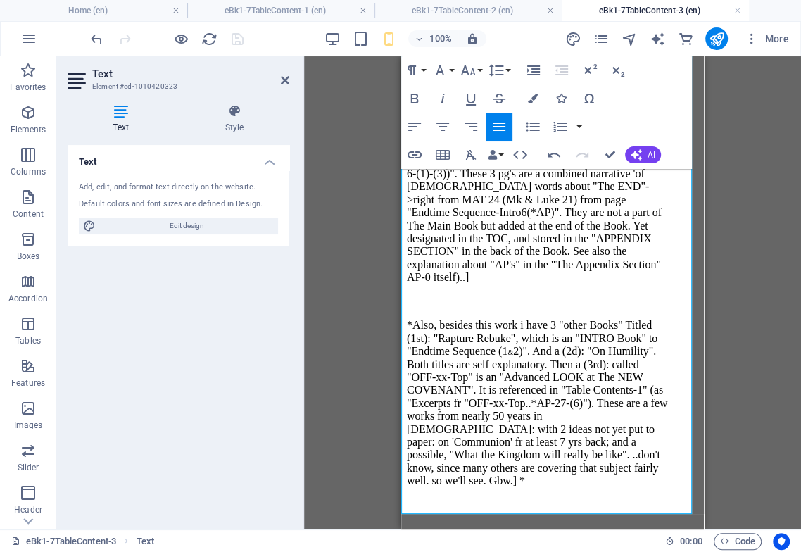
click at [595, 386] on p "*Also, besides this work i have 3 "other Books" Titled (1st): "Rapture Rebuke",…" at bounding box center [538, 403] width 263 height 168
click at [646, 319] on p "*Also, besides this work i have 3 "other Books" Titled (1st): "Rapture Rebuke",…" at bounding box center [538, 403] width 263 height 168
drag, startPoint x: 648, startPoint y: 303, endPoint x: 647, endPoint y: 315, distance: 12.0
click at [646, 319] on p "*Also, besides this work i have 3 "other Books" Titled (1st): "Rapture Rebuke",…" at bounding box center [538, 403] width 263 height 168
click at [445, 333] on p "*Also, besides this work i have 3 "other Books" Titled (1st): "Rapture Rebuke",…" at bounding box center [538, 403] width 263 height 168
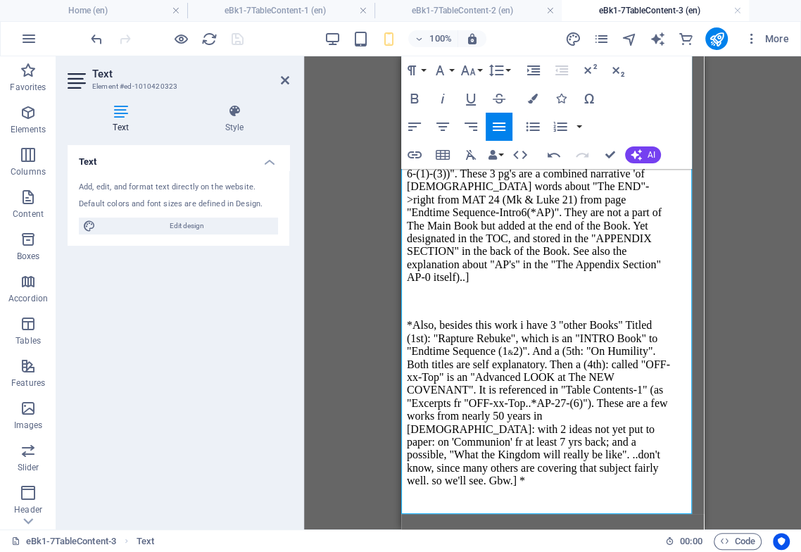
drag, startPoint x: 558, startPoint y: 332, endPoint x: 565, endPoint y: 340, distance: 11.0
click at [558, 331] on p "*Also, besides this work i have 3 "other Books" Titled (1st): "Rapture Rebuke",…" at bounding box center [538, 403] width 263 height 168
click at [410, 378] on p "*Also, besides this work i have 3 "other Books" Titled (1st): "Rapture Rebuke",…" at bounding box center [538, 403] width 263 height 168
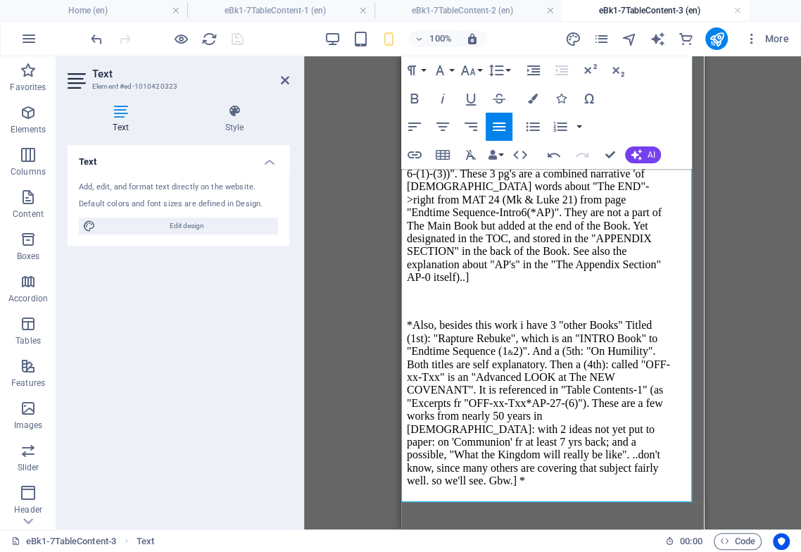
scroll to position [231, 0]
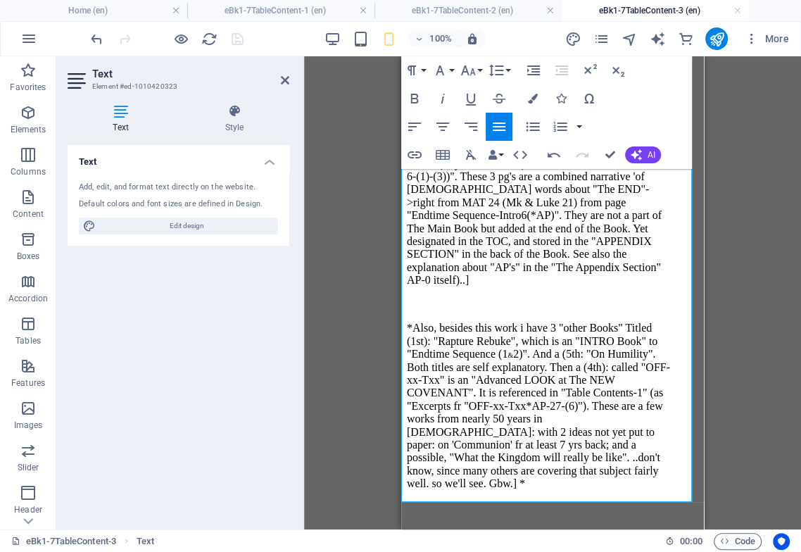
click at [605, 447] on p "*Also, besides this work i have 3 "other Books" Titled (1st): "Rapture Rebuke",…" at bounding box center [538, 405] width 263 height 168
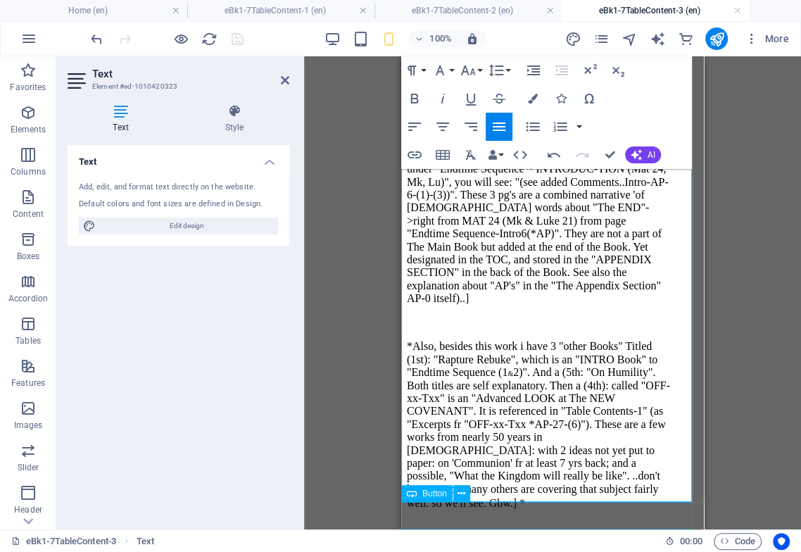
scroll to position [203, 0]
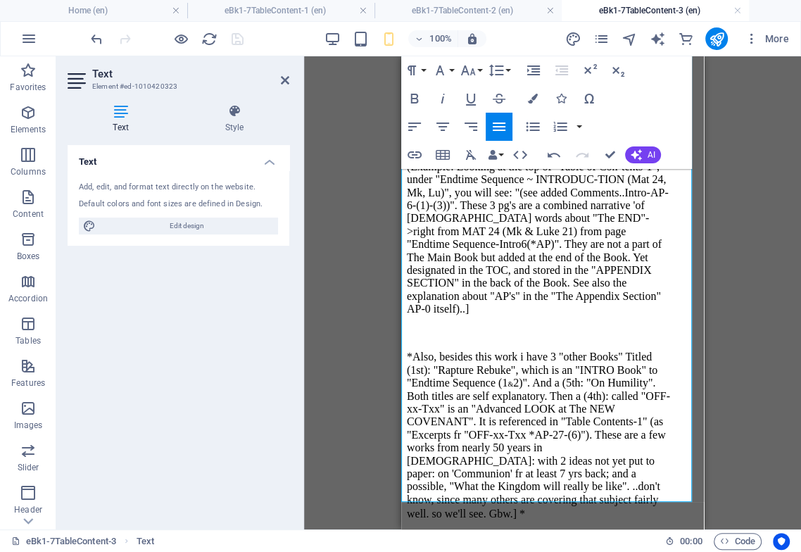
click at [485, 326] on p at bounding box center [538, 332] width 263 height 13
click at [663, 350] on p "*Also, besides this work i have 3 "other Books" Titled (1st): "Rapture Rebuke",…" at bounding box center [538, 435] width 263 height 170
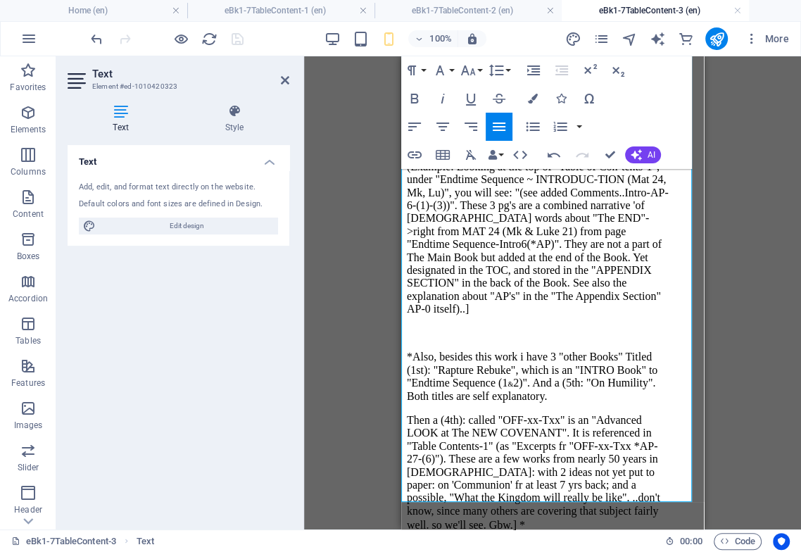
click at [547, 414] on p "Then a (4th): called "OFF-xx-Txx" is an "Advanced LOOK at The NEW COVENANT". It…" at bounding box center [538, 473] width 263 height 118
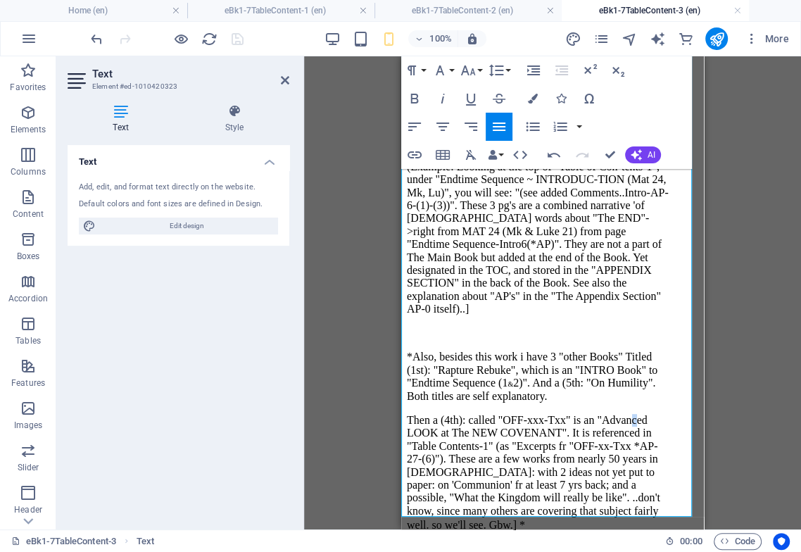
click at [445, 414] on p "Then a (4th): called "OFF-xxx-Txx" is an "Advanced LOOK at The NEW COVENANT". I…" at bounding box center [538, 473] width 263 height 118
click at [650, 414] on p "Then a (4th): called "OFF-xxx-Txx" is an "Advanc-ed LOOK at The NEW COVENANT". …" at bounding box center [538, 473] width 263 height 118
click at [654, 414] on p "Then a (4th): called "OFF-xxx-Txx" is an "Advanc-ed LOOK at The NEW COVENANT". …" at bounding box center [538, 473] width 263 height 118
click at [450, 418] on p "Then a (4th): called "OFF-xxx-Txx" is an "Advanc-ed LOOK at The NEW COVENANT". …" at bounding box center [538, 473] width 263 height 118
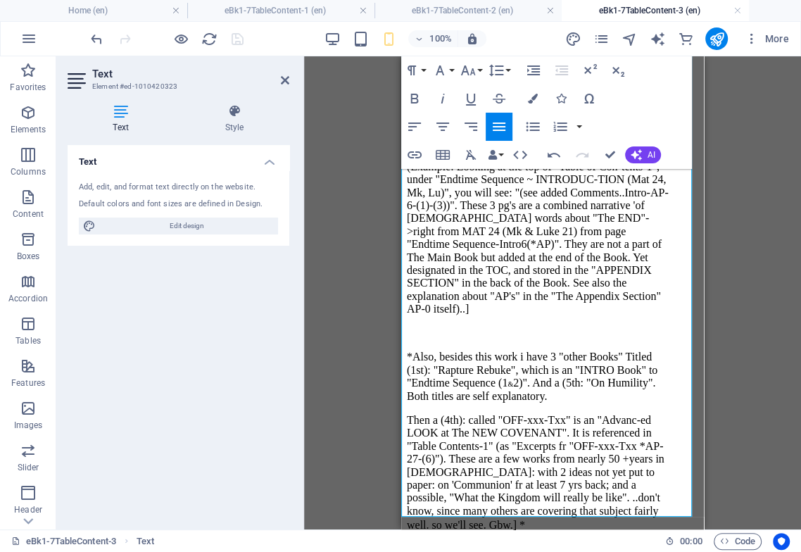
click at [407, 421] on p "Then a (4th): called "OFF-xxx-Txx" is an "Advanc-ed LOOK at The NEW COVENANT". …" at bounding box center [538, 473] width 263 height 118
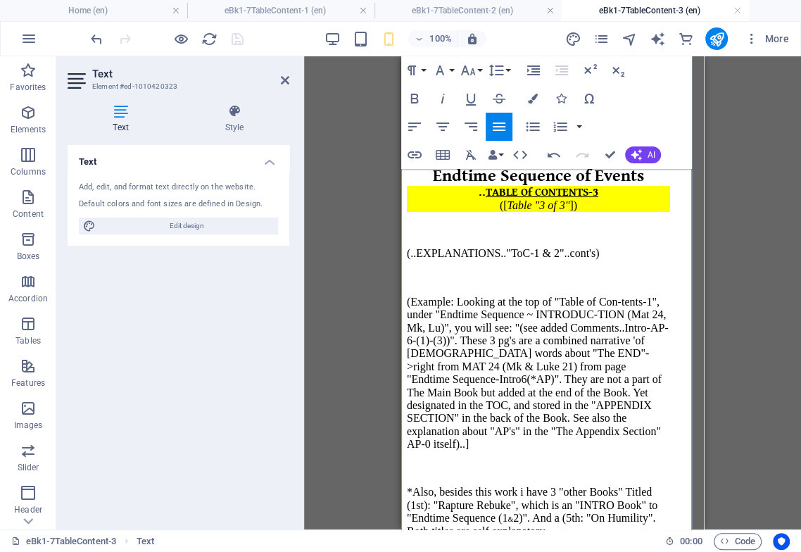
scroll to position [46, 0]
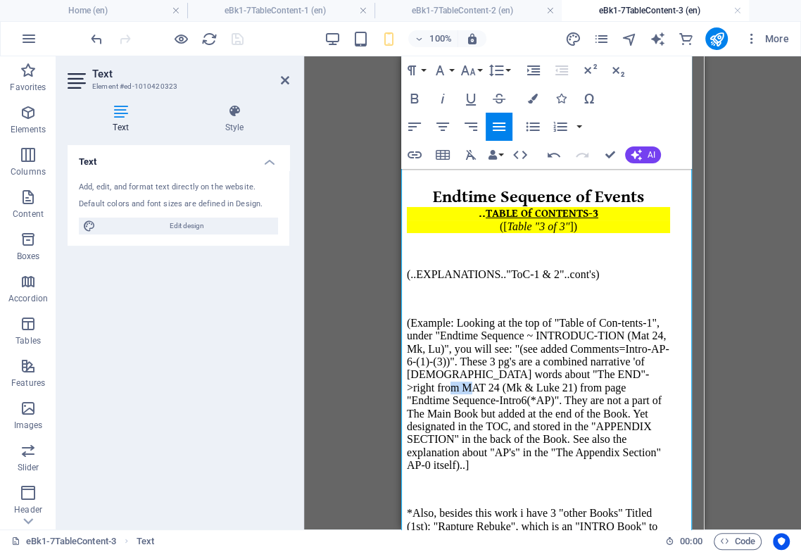
drag, startPoint x: 588, startPoint y: 343, endPoint x: 565, endPoint y: 345, distance: 23.3
click at [567, 345] on p "(Example: Looking at the top of "Table of Con-tents-1", under "Endtime Sequence…" at bounding box center [538, 394] width 263 height 155
click at [466, 76] on icon "button" at bounding box center [467, 70] width 17 height 17
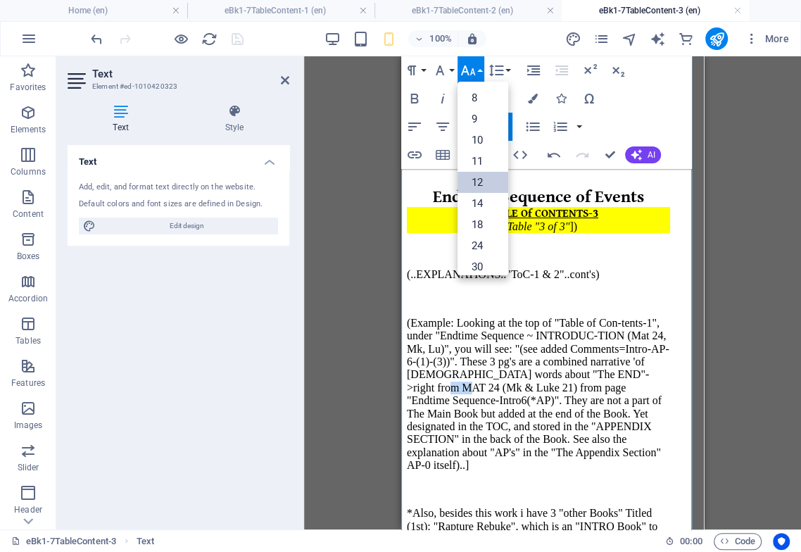
click at [479, 180] on link "12" at bounding box center [482, 182] width 51 height 21
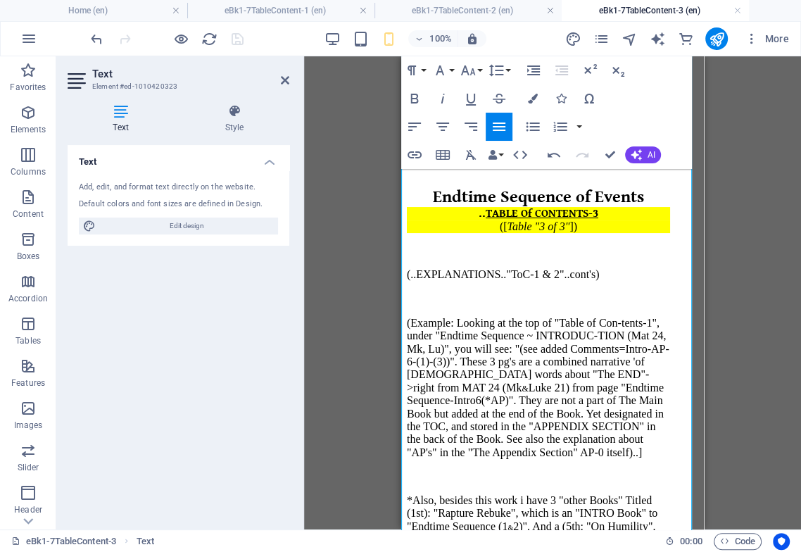
click at [528, 415] on p "(Example: Looking at the top of "Table of Con-tents-1", under "Endtime Sequence…" at bounding box center [538, 388] width 263 height 142
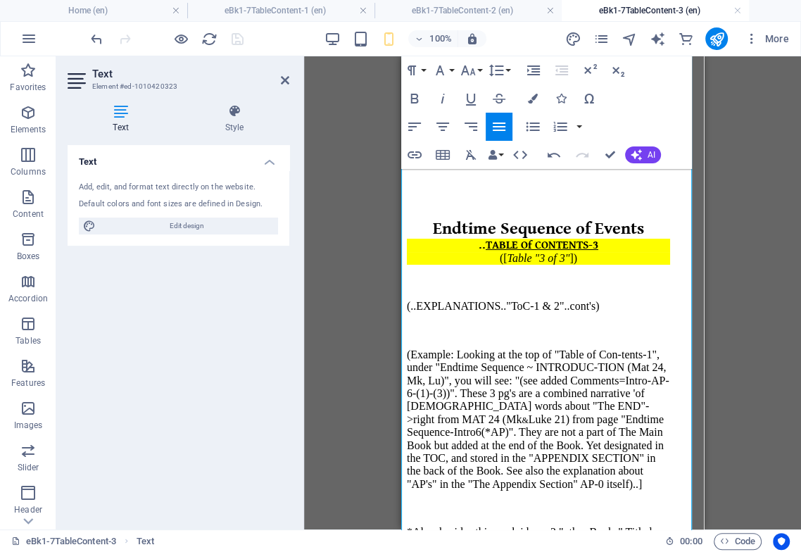
scroll to position [0, 0]
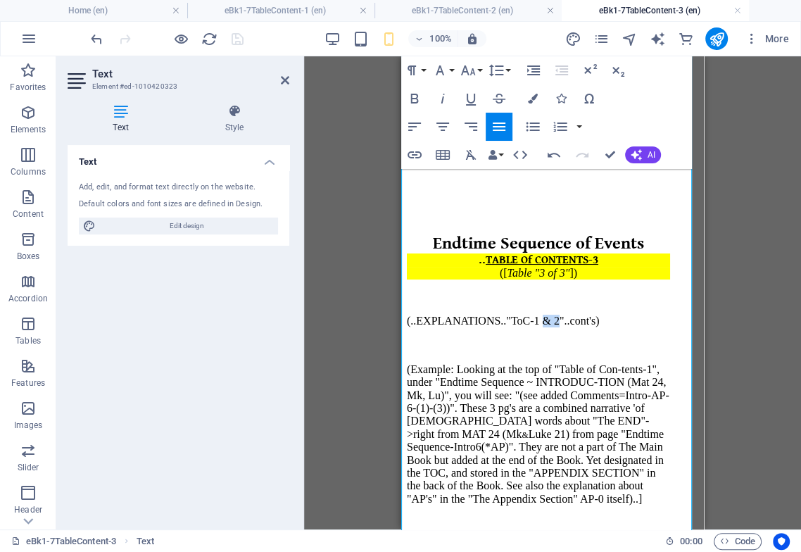
drag, startPoint x: 554, startPoint y: 291, endPoint x: 522, endPoint y: 317, distance: 40.5
click at [536, 314] on p "(..EXPLANATIONS.."ToC-1 & 2"..cont's)" at bounding box center [538, 320] width 263 height 13
click at [473, 73] on icon "button" at bounding box center [468, 70] width 15 height 10
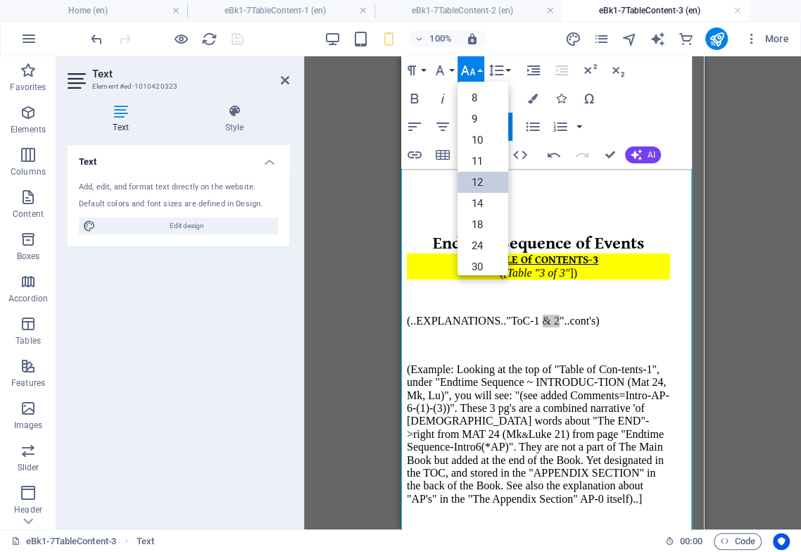
drag, startPoint x: 485, startPoint y: 181, endPoint x: 485, endPoint y: 191, distance: 10.6
click at [485, 181] on link "12" at bounding box center [482, 182] width 51 height 21
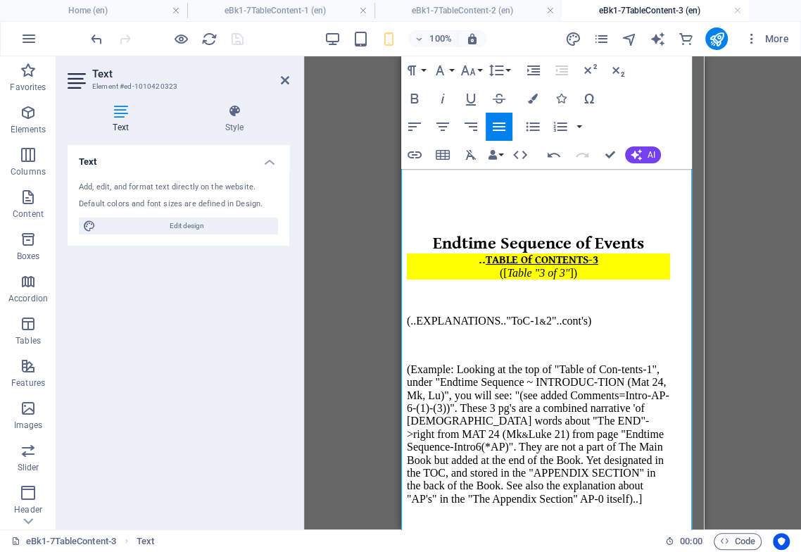
click at [538, 384] on p "(Example: Looking at the top of "Table of Con-tents-1", under "Endtime Sequence…" at bounding box center [538, 434] width 263 height 142
click at [582, 210] on p at bounding box center [538, 216] width 263 height 13
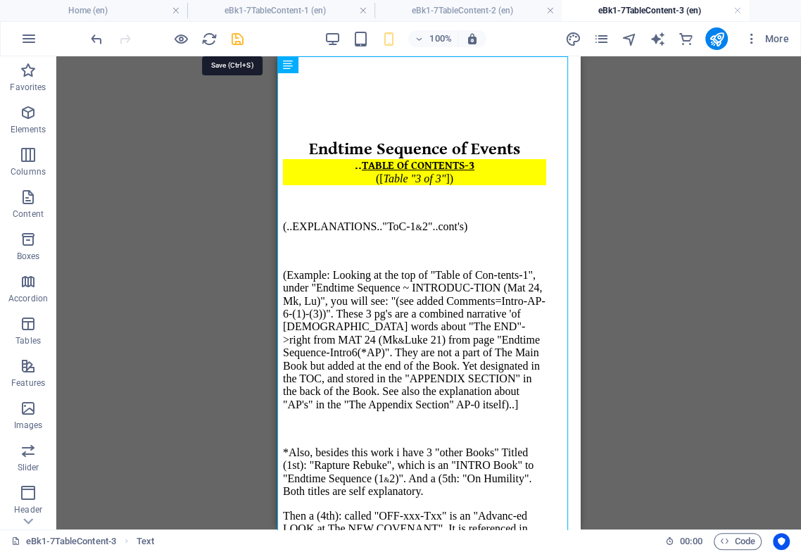
click at [236, 35] on icon "save" at bounding box center [237, 39] width 16 height 16
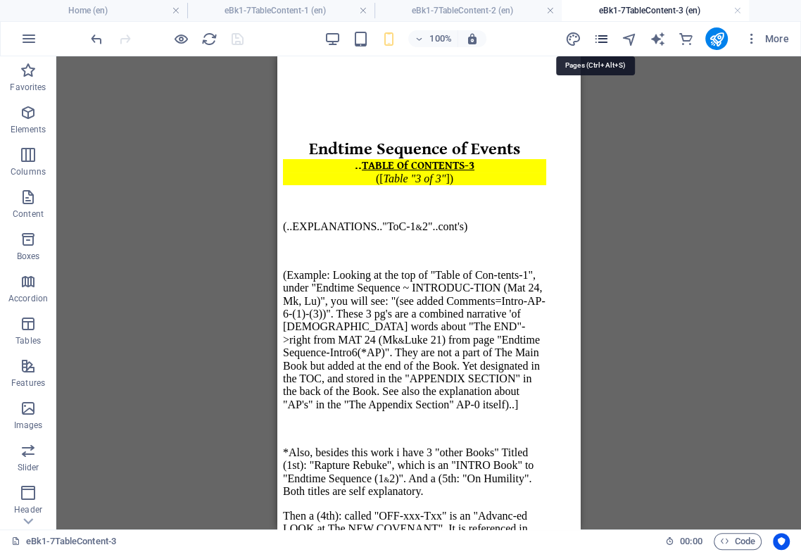
click at [602, 39] on icon "pages" at bounding box center [600, 39] width 16 height 16
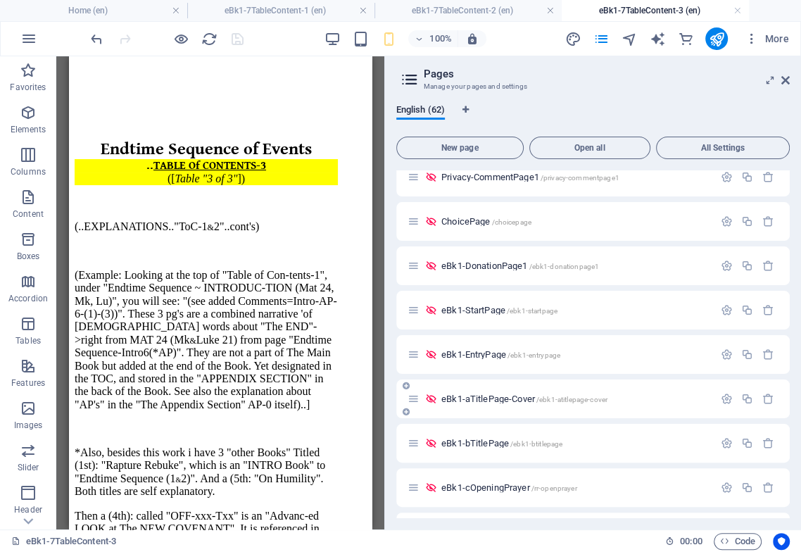
scroll to position [312, 0]
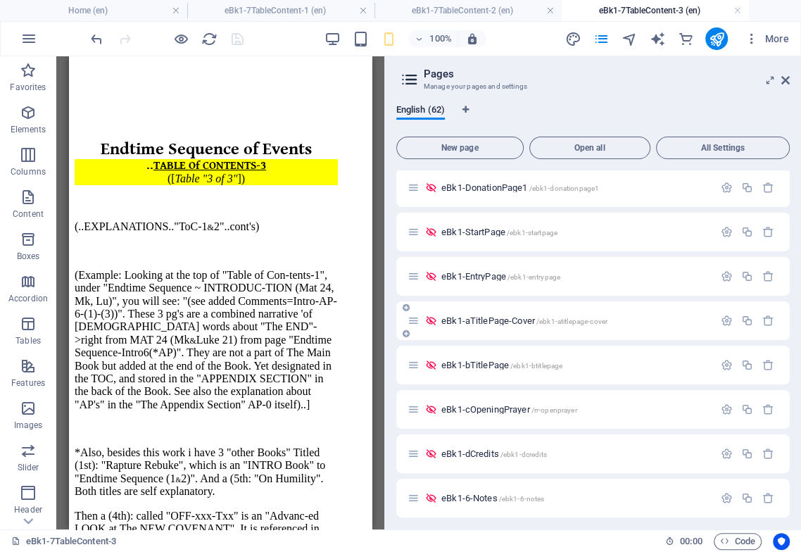
click at [508, 322] on span "eBk1-aTitlePage-Cover /ebk1-atitlepage-cover" at bounding box center [524, 320] width 166 height 11
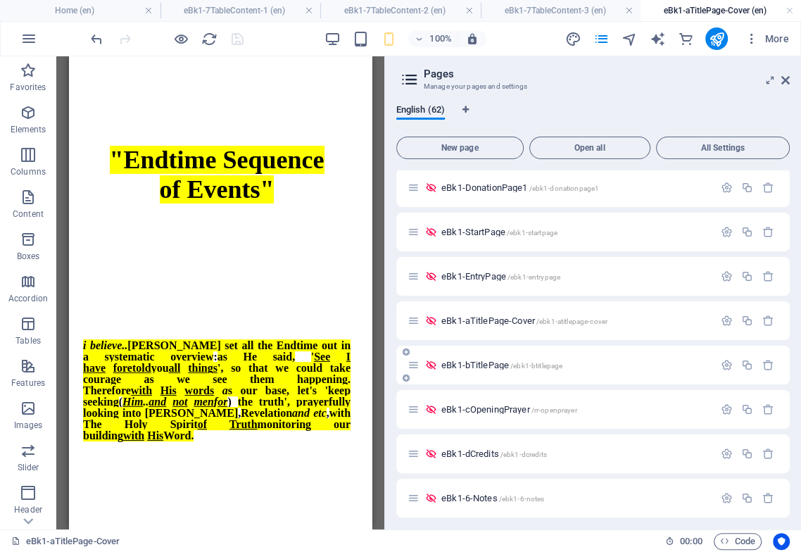
scroll to position [0, 0]
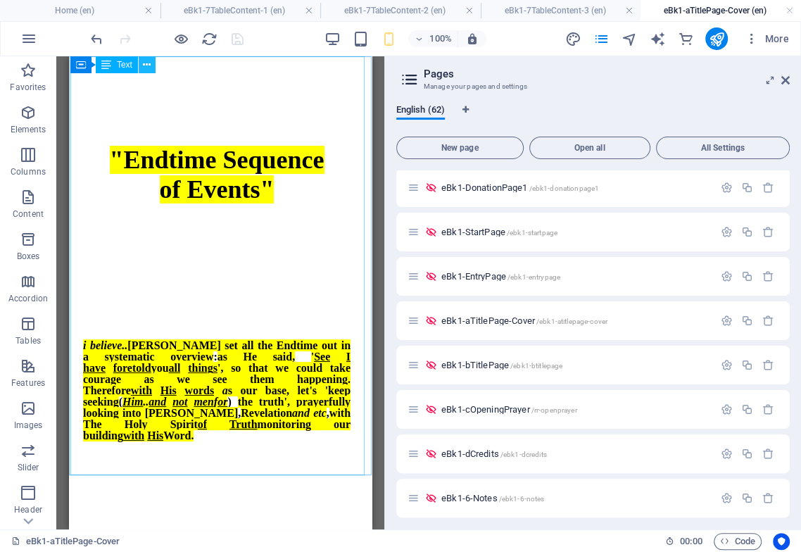
click at [146, 65] on icon at bounding box center [147, 65] width 8 height 15
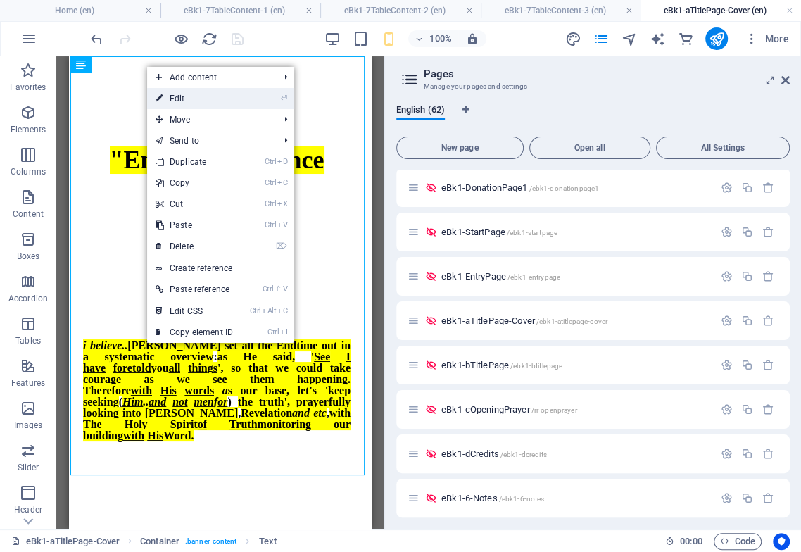
click at [177, 100] on link "⏎ Edit" at bounding box center [194, 98] width 94 height 21
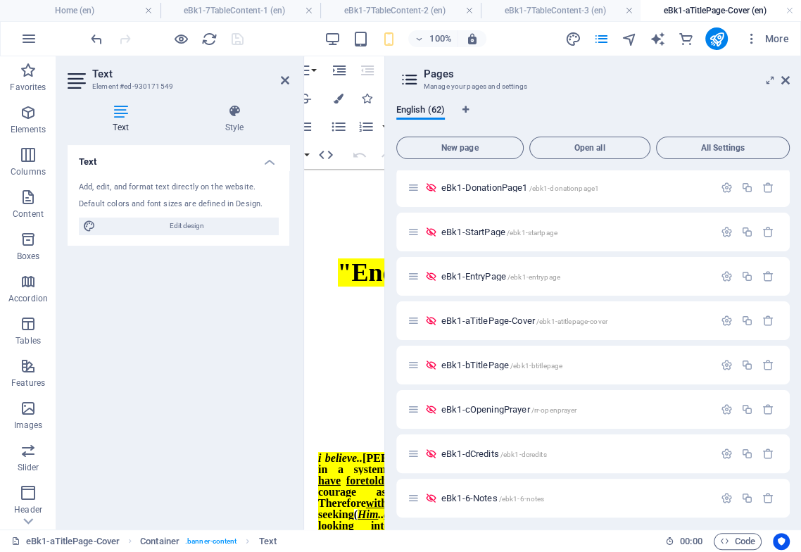
scroll to position [0, 98]
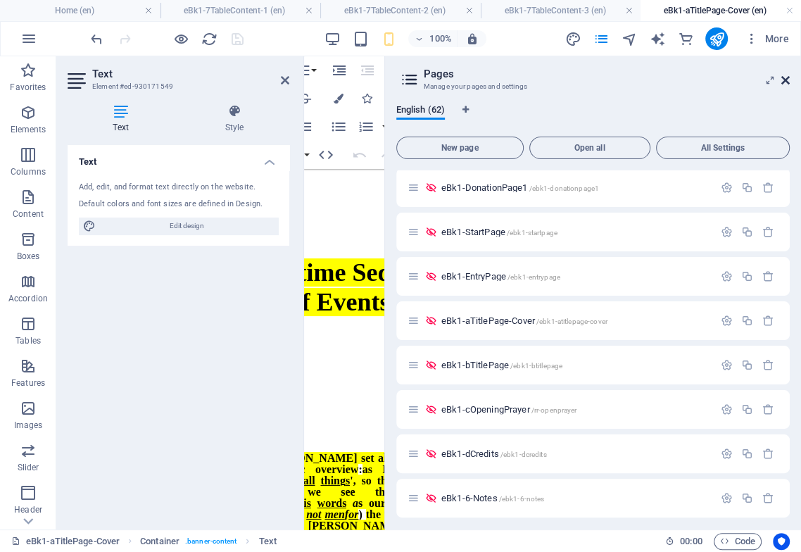
click at [787, 79] on icon at bounding box center [785, 80] width 8 height 11
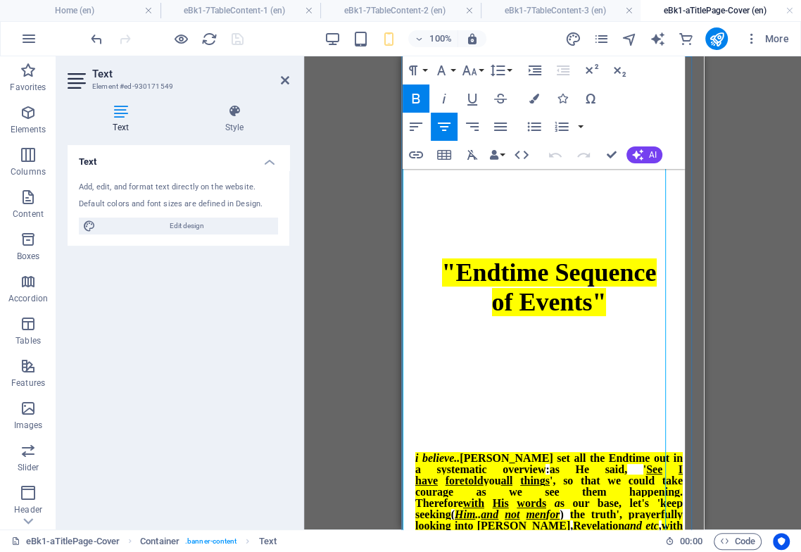
scroll to position [0, 0]
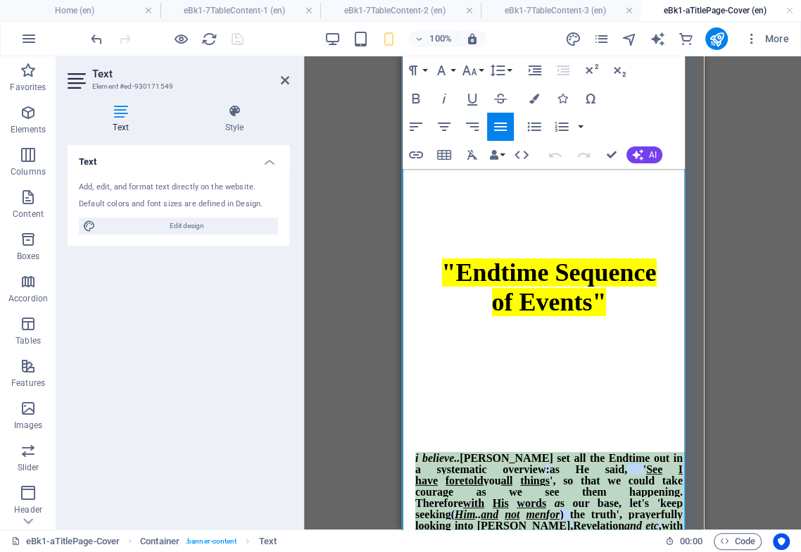
drag, startPoint x: 535, startPoint y: 484, endPoint x: 408, endPoint y: 405, distance: 149.7
click at [408, 405] on div ""Endtime Sequence of Events" i believe.. [PERSON_NAME] set all the Endtime out …" at bounding box center [549, 354] width 283 height 584
copy div "i believe.. [PERSON_NAME] set all the Endtime out in a systematic overview : as…"
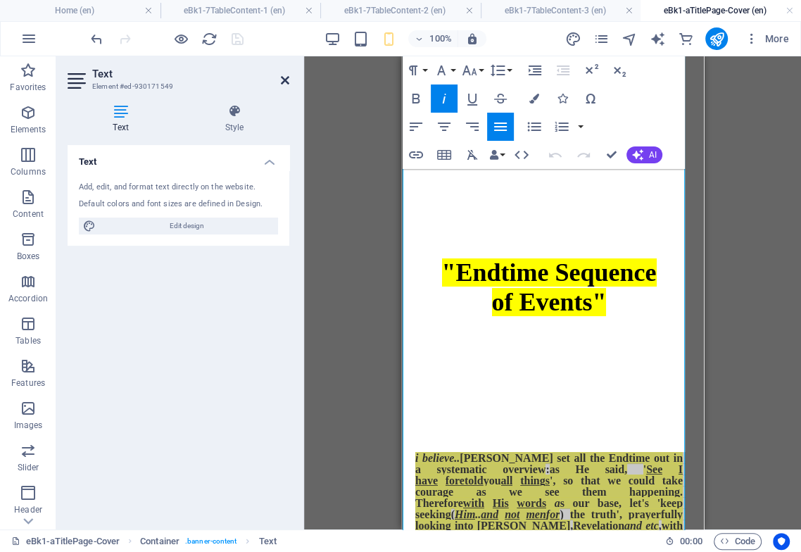
click at [286, 80] on icon at bounding box center [285, 80] width 8 height 11
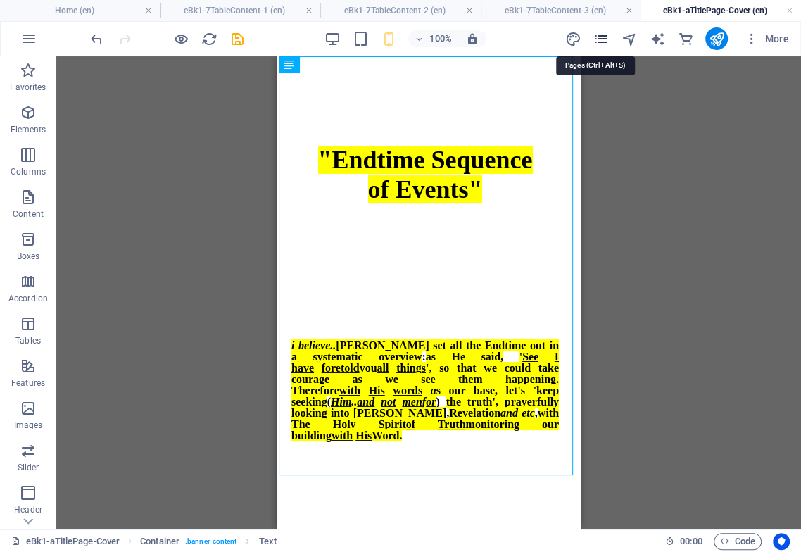
click at [602, 39] on icon "pages" at bounding box center [600, 39] width 16 height 16
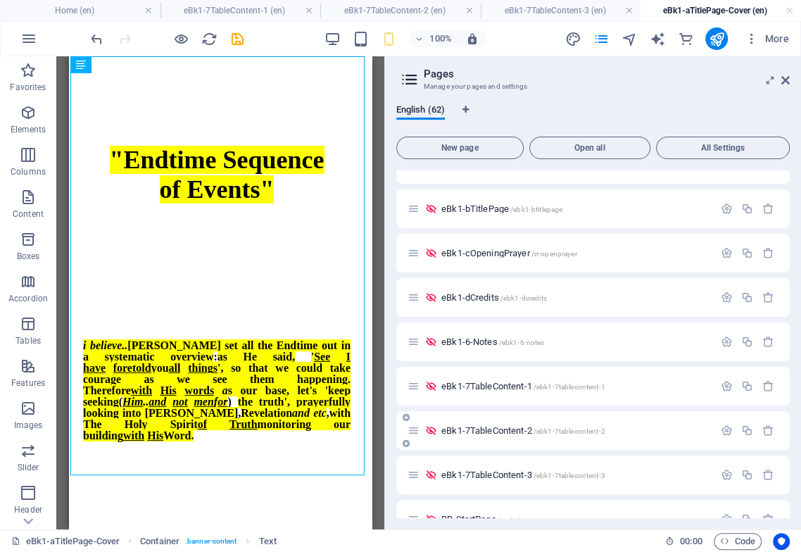
scroll to position [547, 0]
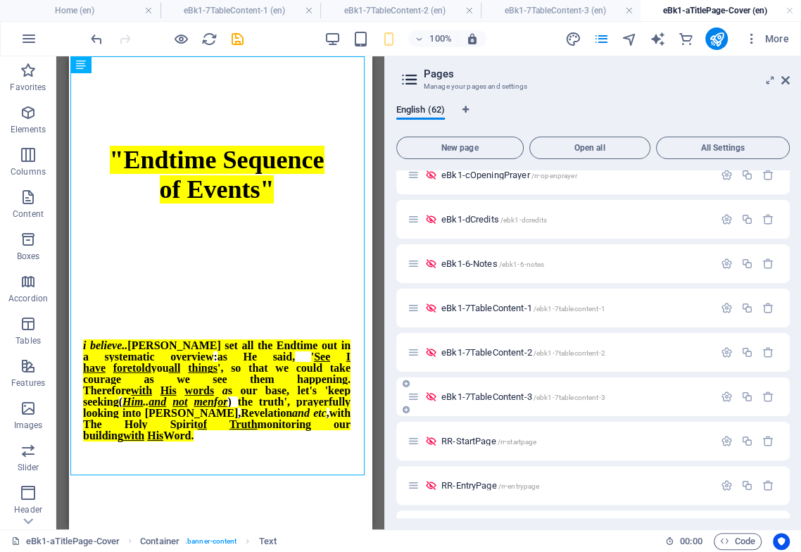
click at [496, 400] on span "eBk1-7TableContent-3 /ebk1-7tablecontent-3" at bounding box center [523, 396] width 164 height 11
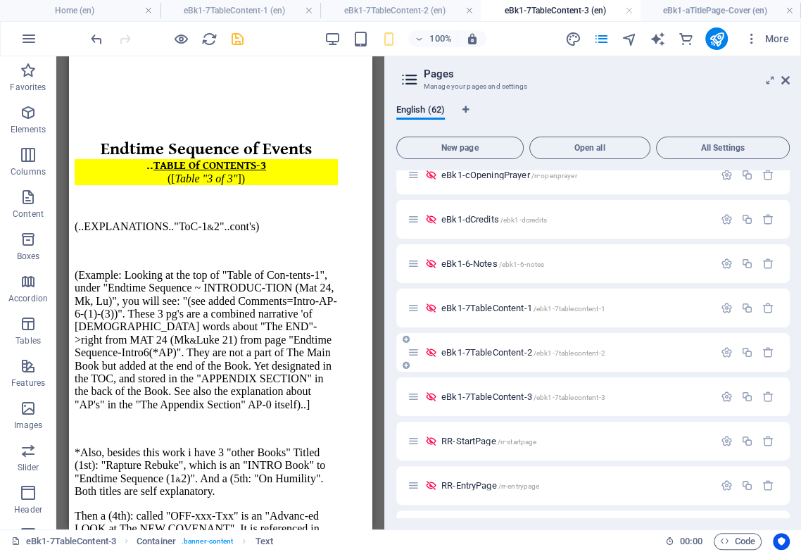
click at [471, 356] on div "eBk1-7TableContent-2 /ebk1-7tablecontent-2" at bounding box center [560, 352] width 306 height 16
click at [466, 351] on span "eBk1-7TableContent-2 /ebk1-7tablecontent-2" at bounding box center [523, 352] width 164 height 11
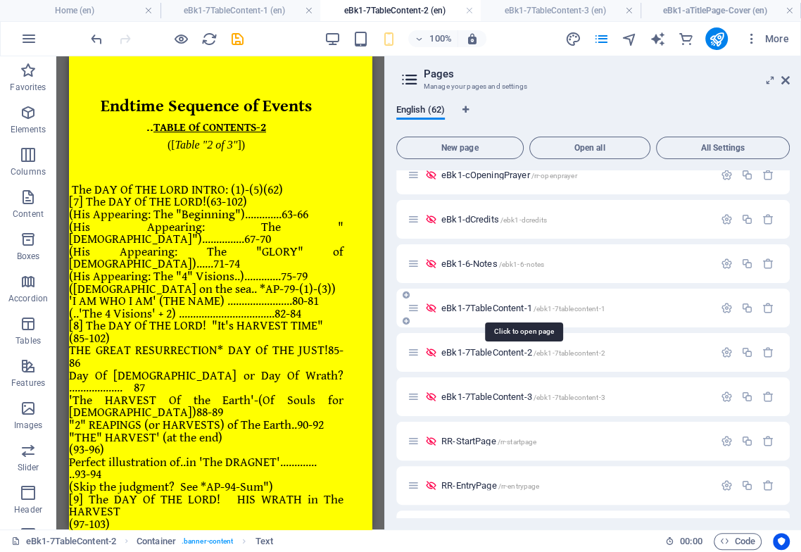
click at [470, 308] on span "eBk1-7TableContent-1 /ebk1-7tablecontent-1" at bounding box center [523, 307] width 164 height 11
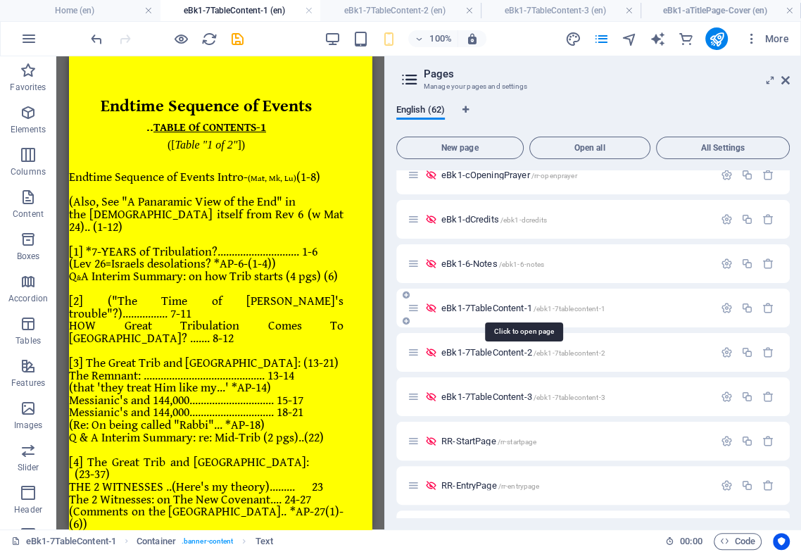
scroll to position [215, 0]
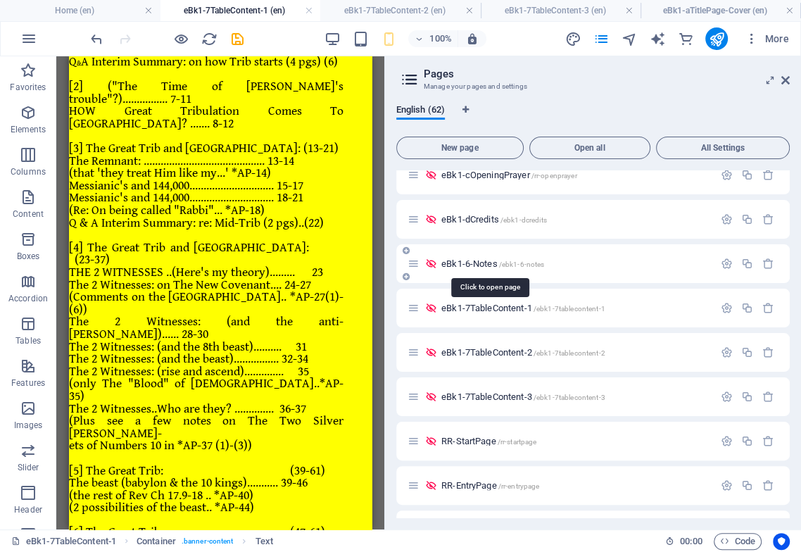
click at [461, 260] on span "eBk1-6-Notes /ebk1-6-notes" at bounding box center [492, 263] width 103 height 11
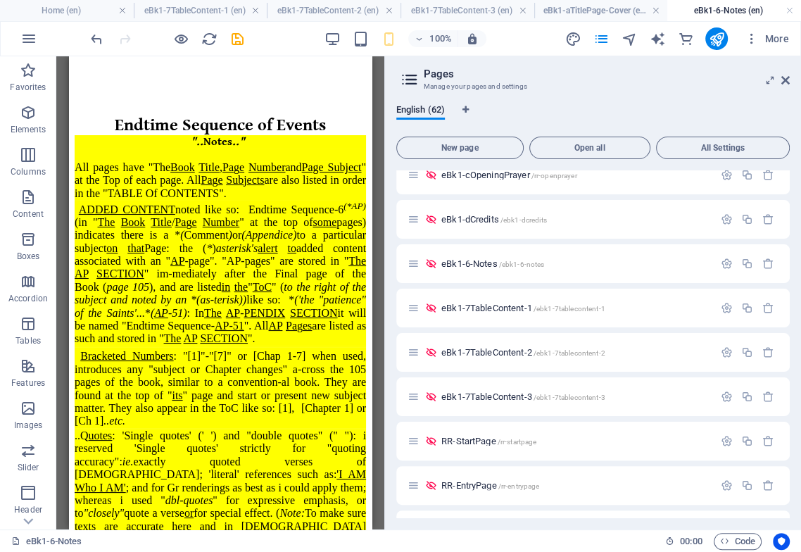
scroll to position [0, 0]
click at [471, 262] on span "eBk1-6-Notes /ebk1-6-notes" at bounding box center [492, 263] width 103 height 11
click at [473, 221] on span "eBk1-dCredits /ebk1-dcredits" at bounding box center [494, 219] width 106 height 11
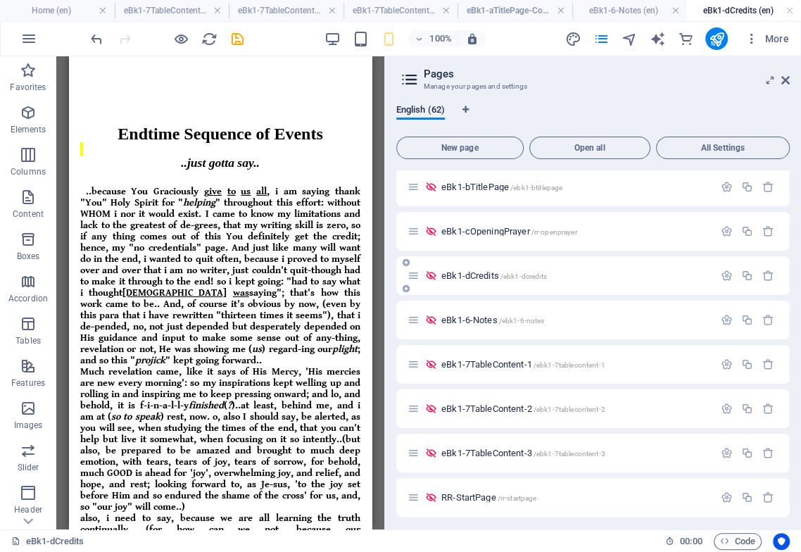
scroll to position [469, 0]
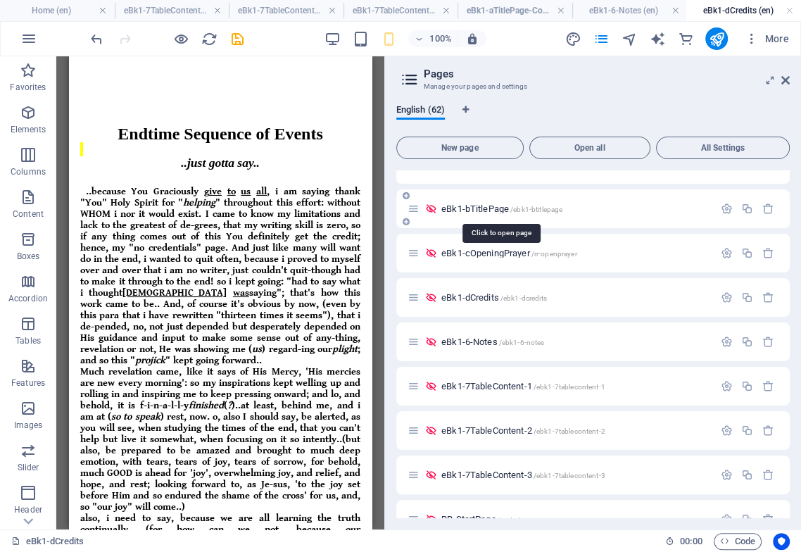
click at [474, 210] on span "eBk1-bTitlePage /ebk1-btitlepage" at bounding box center [501, 208] width 121 height 11
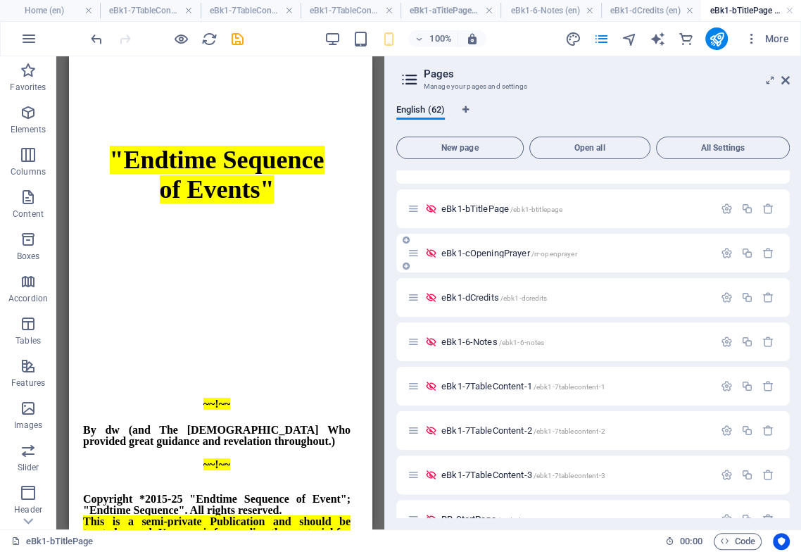
scroll to position [0, 0]
click at [488, 208] on span "eBk1-bTitlePage /ebk1-btitlepage" at bounding box center [501, 208] width 121 height 11
click at [485, 254] on span "eBk1-cOpeningPrayer /rr-openprayer" at bounding box center [509, 253] width 136 height 11
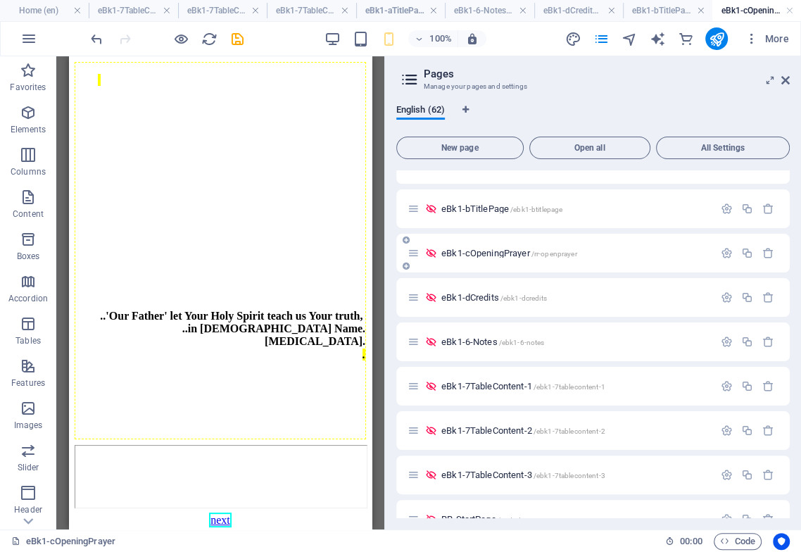
scroll to position [312, 0]
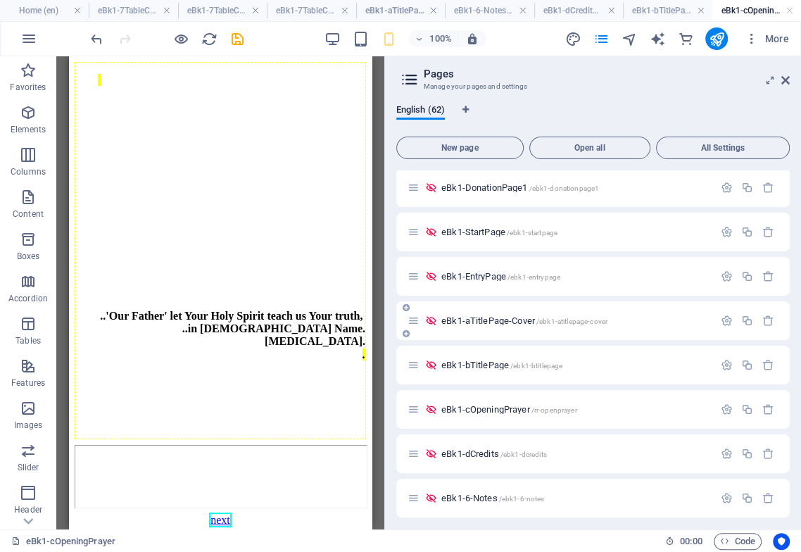
click at [489, 314] on div "eBk1-aTitlePage-Cover /ebk1-atitlepage-cover" at bounding box center [560, 320] width 306 height 16
click at [488, 318] on span "eBk1-aTitlePage-Cover /ebk1-atitlepage-cover" at bounding box center [524, 320] width 166 height 11
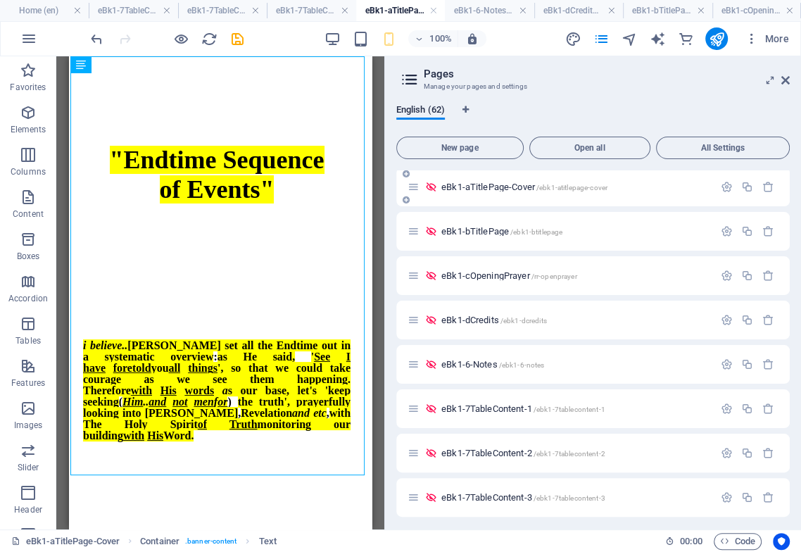
scroll to position [469, 0]
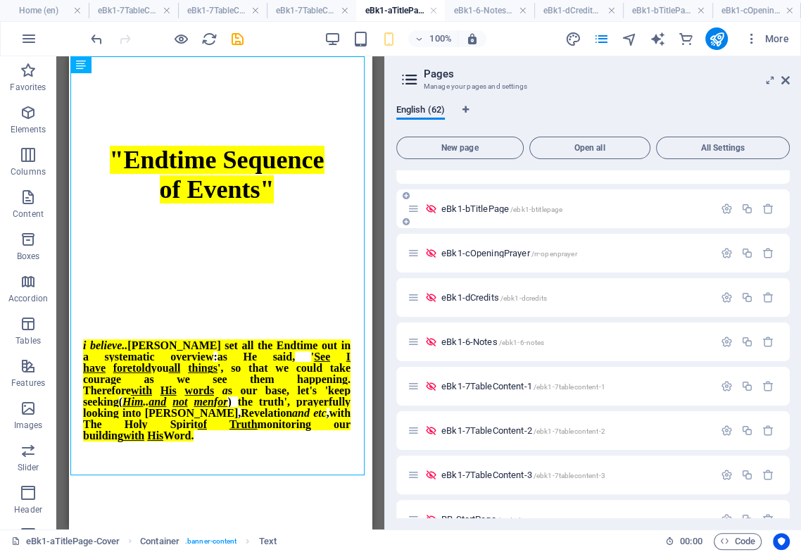
click at [486, 210] on span "eBk1-bTitlePage /ebk1-btitlepage" at bounding box center [501, 208] width 121 height 11
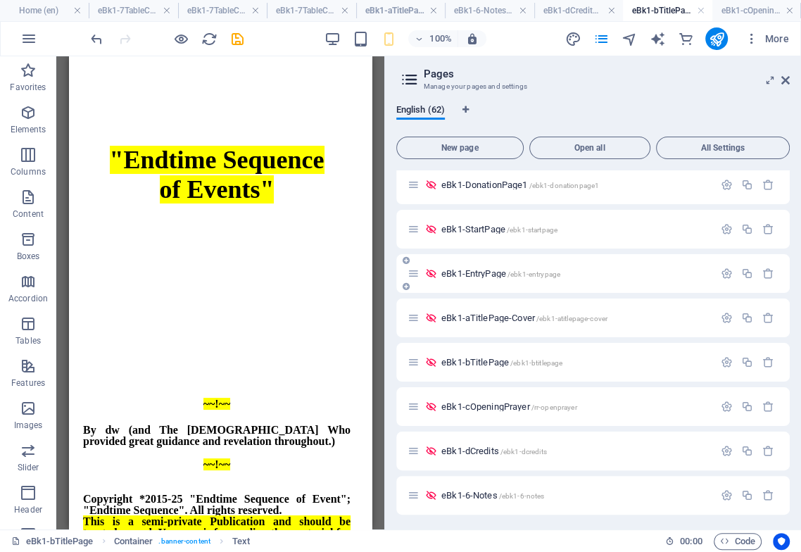
scroll to position [312, 0]
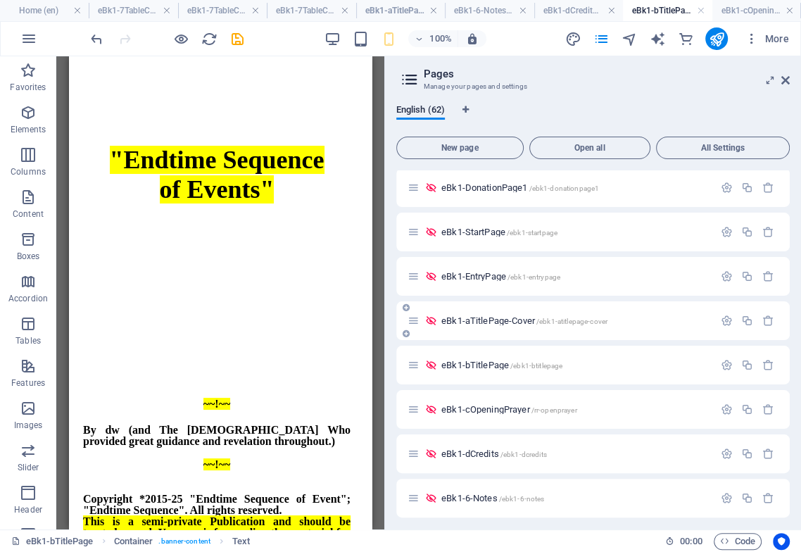
click at [484, 322] on span "eBk1-aTitlePage-Cover /ebk1-atitlepage-cover" at bounding box center [524, 320] width 166 height 11
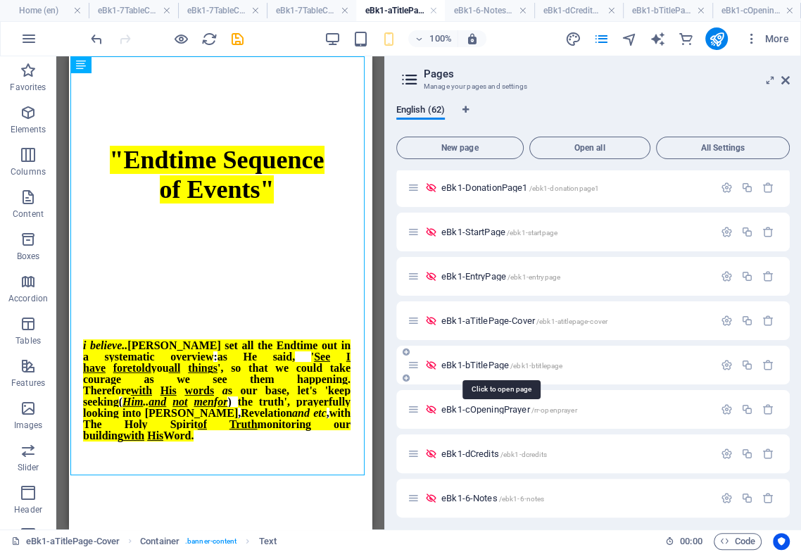
click at [486, 367] on span "eBk1-bTitlePage /ebk1-btitlepage" at bounding box center [501, 364] width 121 height 11
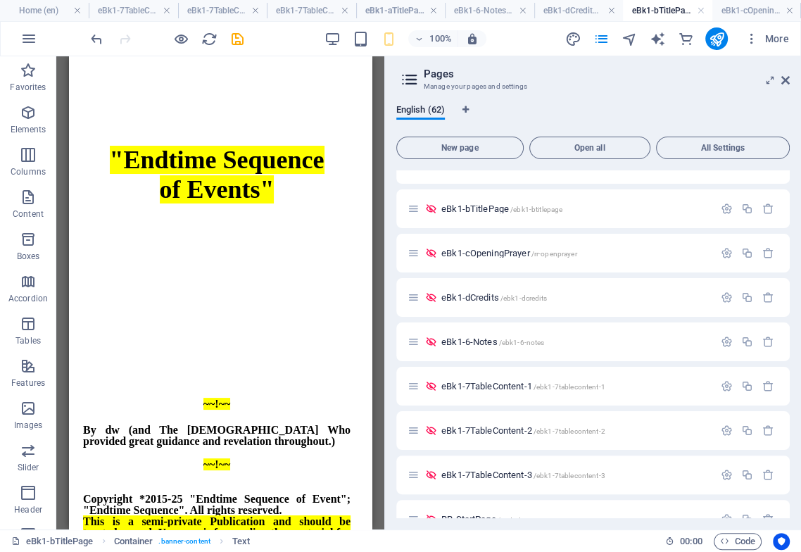
scroll to position [390, 0]
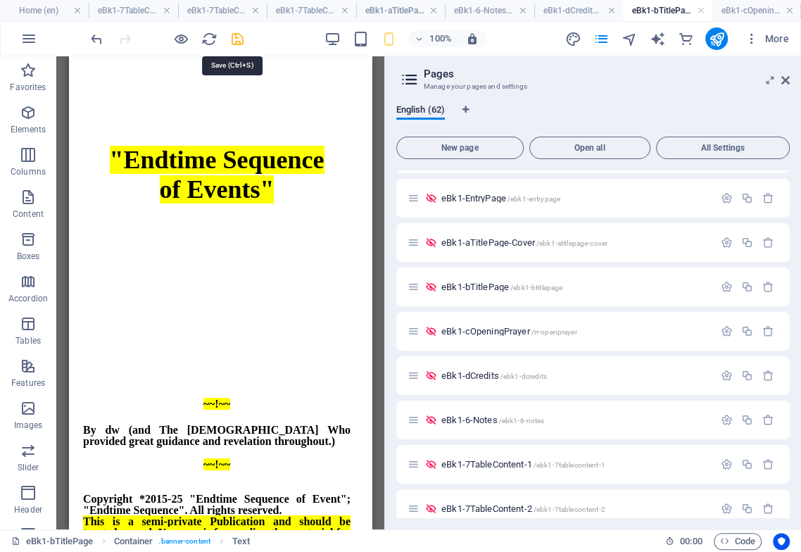
click at [238, 41] on icon "save" at bounding box center [237, 39] width 16 height 16
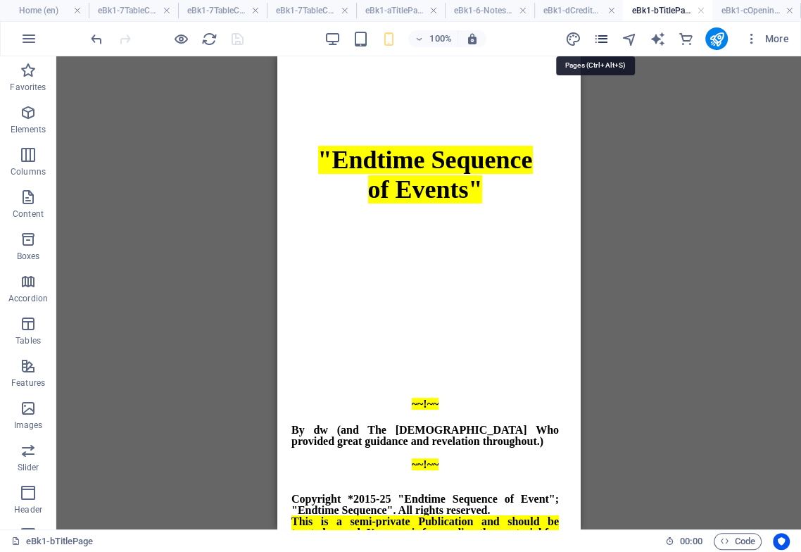
click at [601, 35] on icon "pages" at bounding box center [600, 39] width 16 height 16
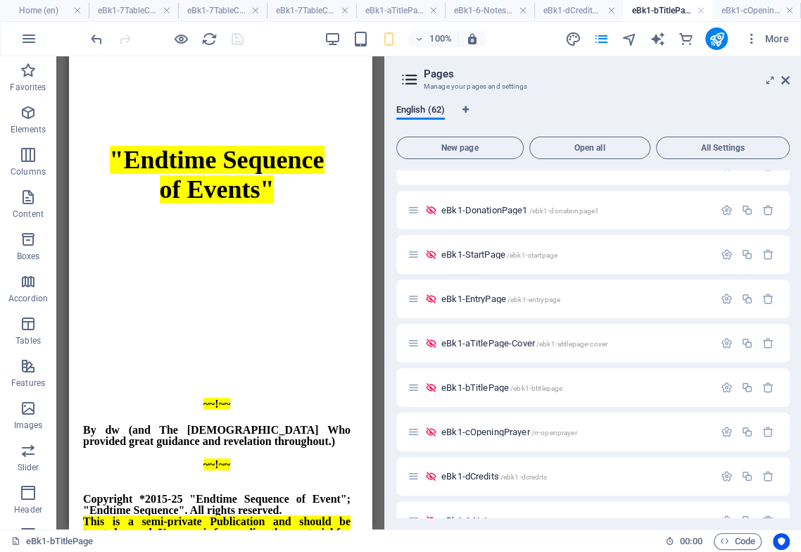
scroll to position [312, 0]
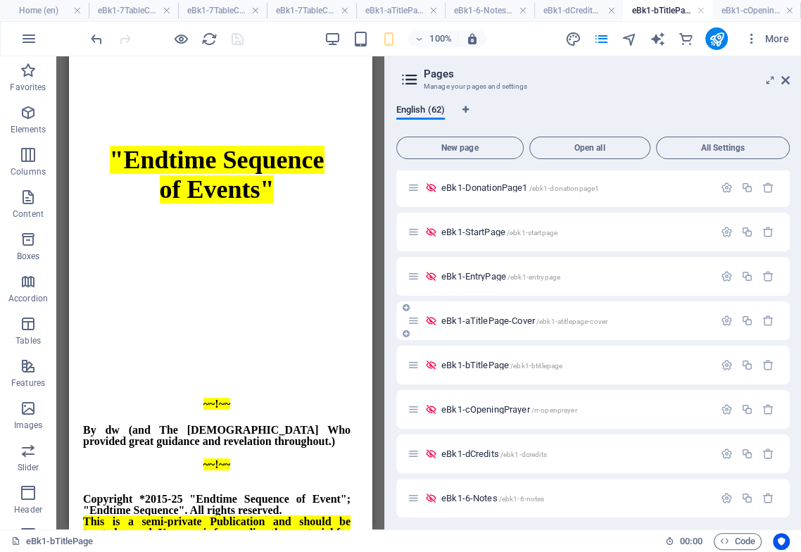
click at [495, 322] on span "eBk1-aTitlePage-Cover /ebk1-atitlepage-cover" at bounding box center [524, 320] width 166 height 11
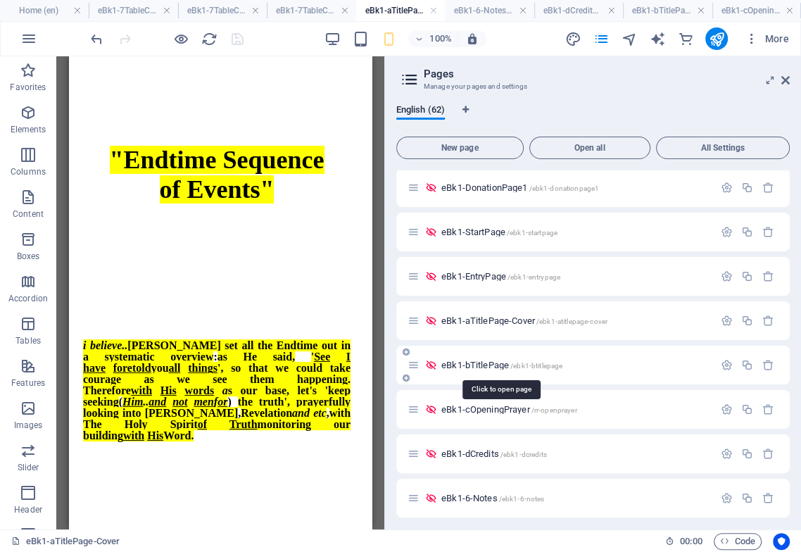
click at [495, 364] on span "eBk1-bTitlePage /ebk1-btitlepage" at bounding box center [501, 364] width 121 height 11
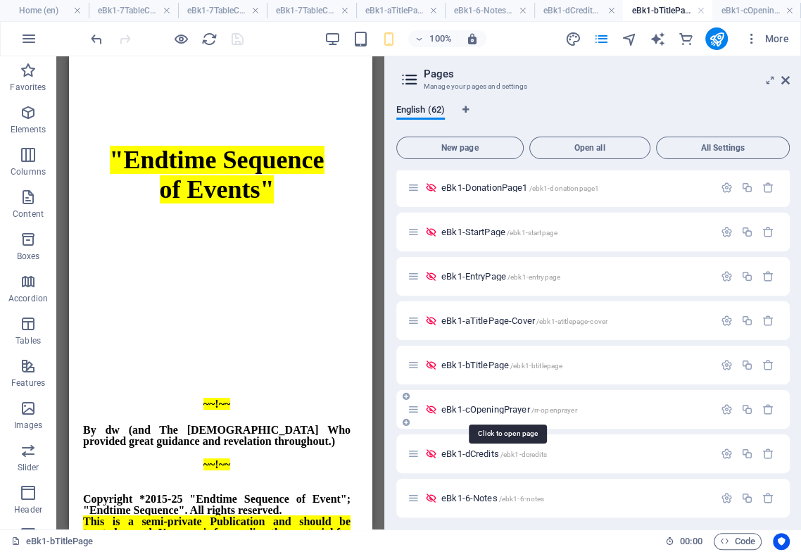
click at [497, 412] on span "eBk1-cOpeningPrayer /rr-openprayer" at bounding box center [509, 409] width 136 height 11
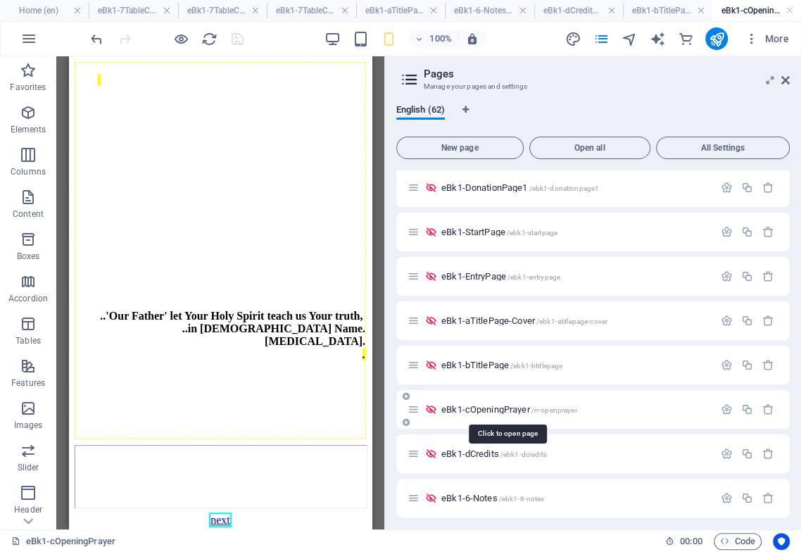
drag, startPoint x: 490, startPoint y: 412, endPoint x: 491, endPoint y: 421, distance: 8.6
click at [490, 412] on span "eBk1-cOpeningPrayer /rr-openprayer" at bounding box center [509, 409] width 136 height 11
click at [483, 447] on div "eBk1-dCredits /ebk1-dcredits" at bounding box center [560, 453] width 306 height 16
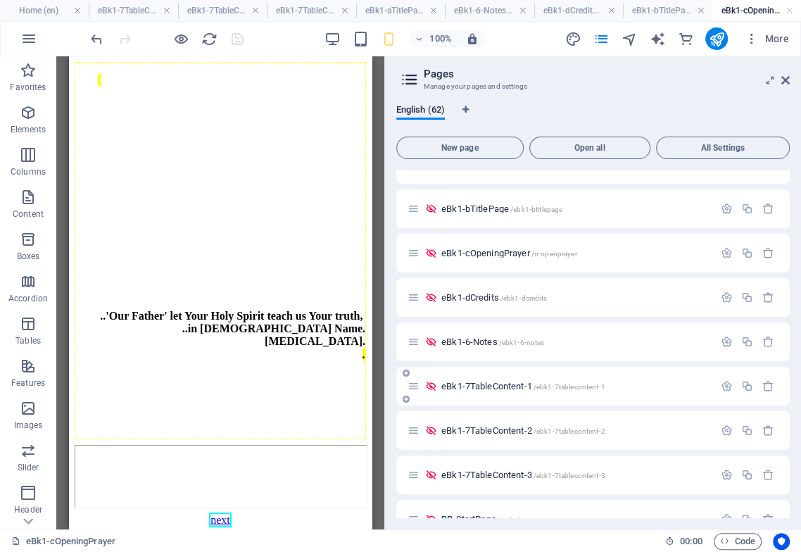
click at [483, 386] on span "eBk1-7TableContent-1 /ebk1-7tablecontent-1" at bounding box center [523, 386] width 164 height 11
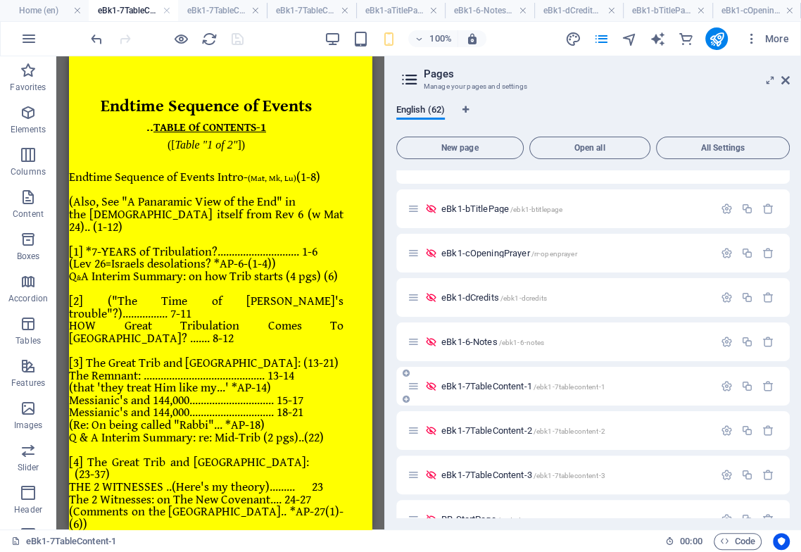
scroll to position [215, 0]
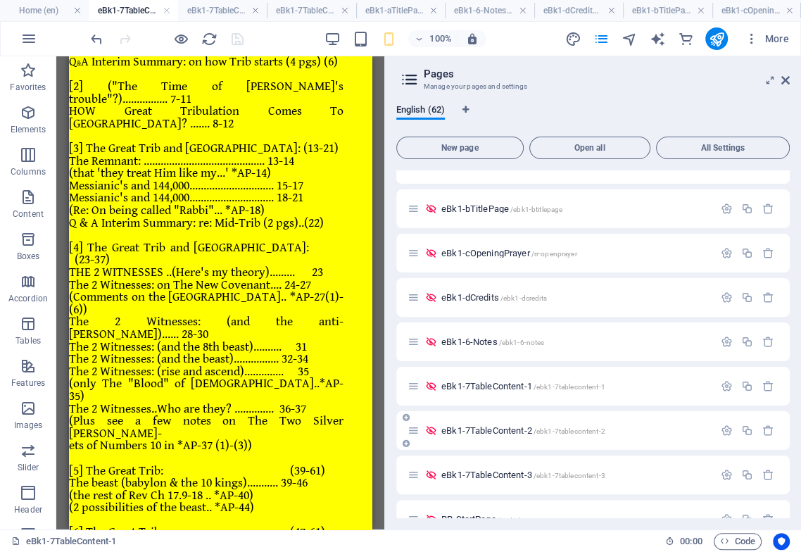
click at [487, 425] on span "eBk1-7TableContent-2 /ebk1-7tablecontent-2" at bounding box center [523, 430] width 164 height 11
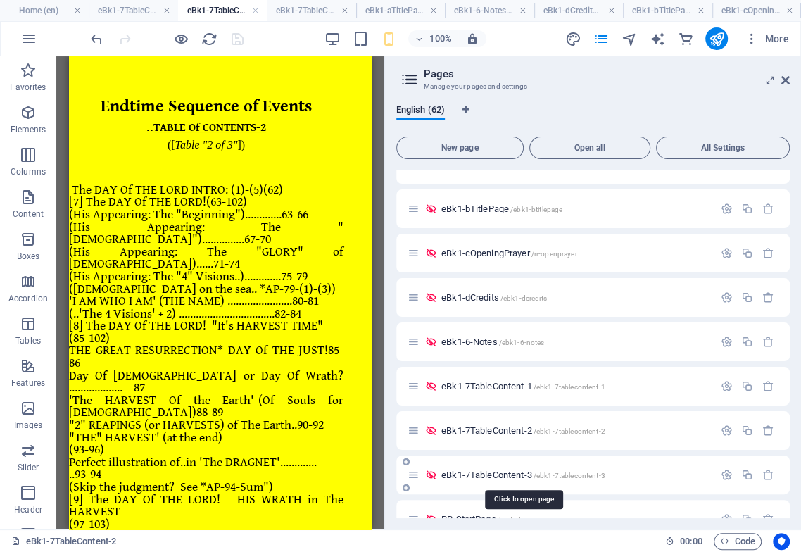
click at [489, 469] on span "eBk1-7TableContent-3 /ebk1-7tablecontent-3" at bounding box center [523, 474] width 164 height 11
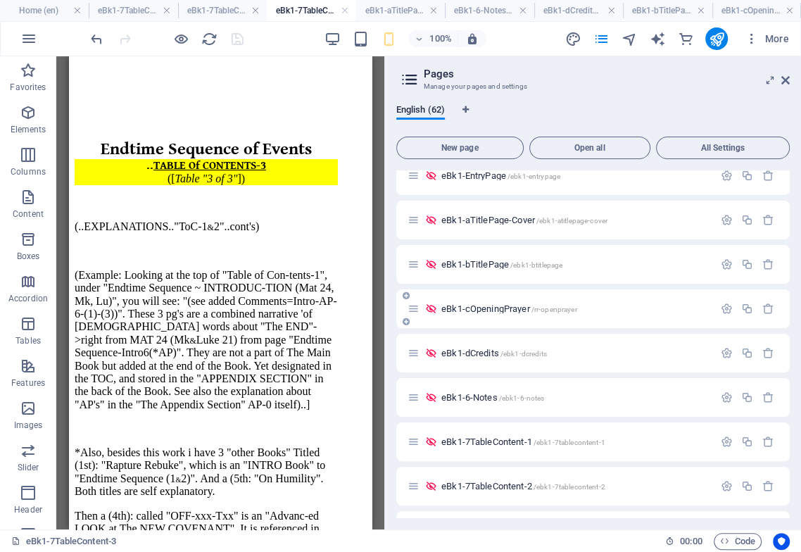
scroll to position [390, 0]
